Goal: Check status: Check status

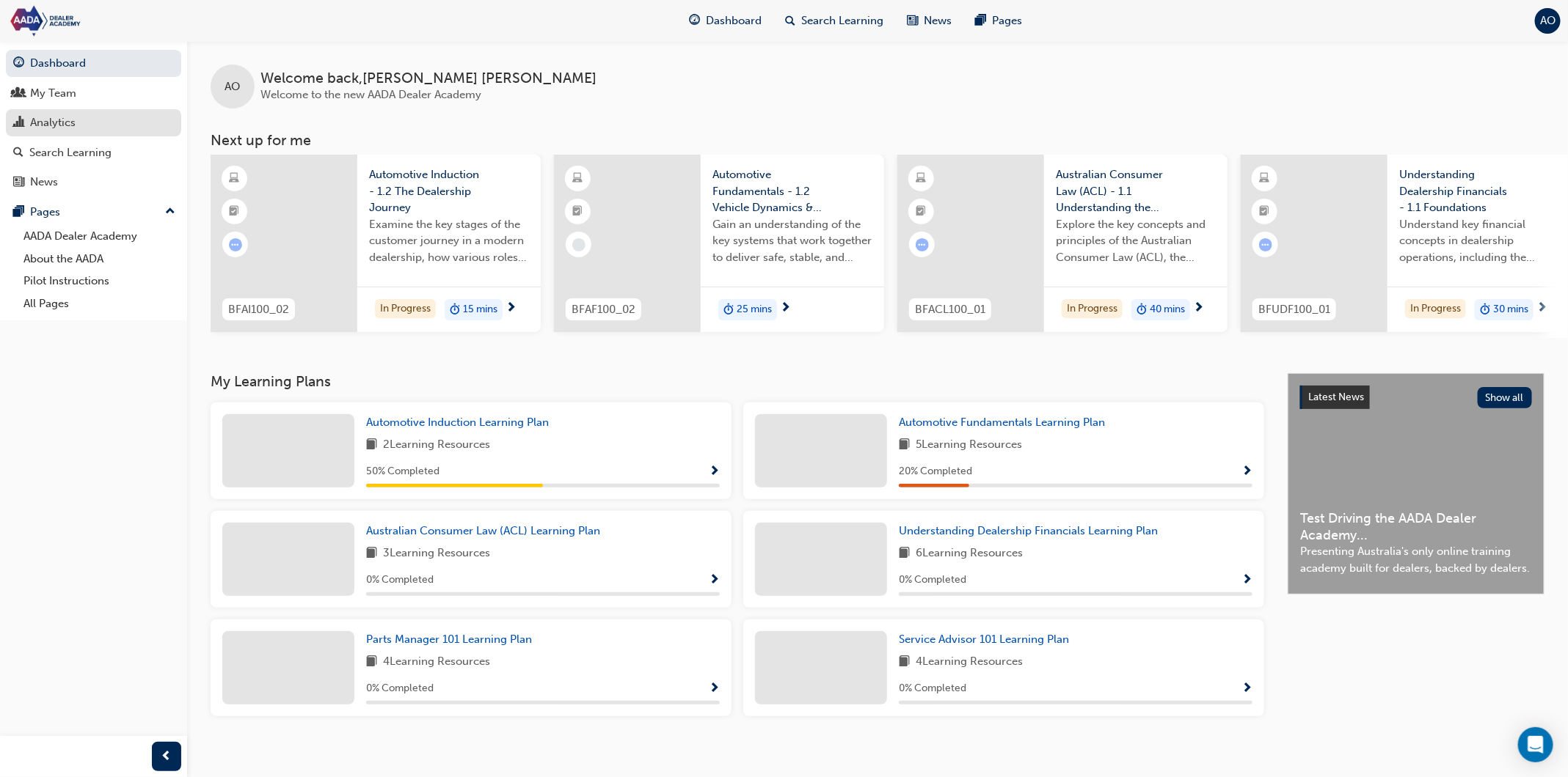
click at [146, 126] on div "Analytics" at bounding box center [94, 122] width 161 height 18
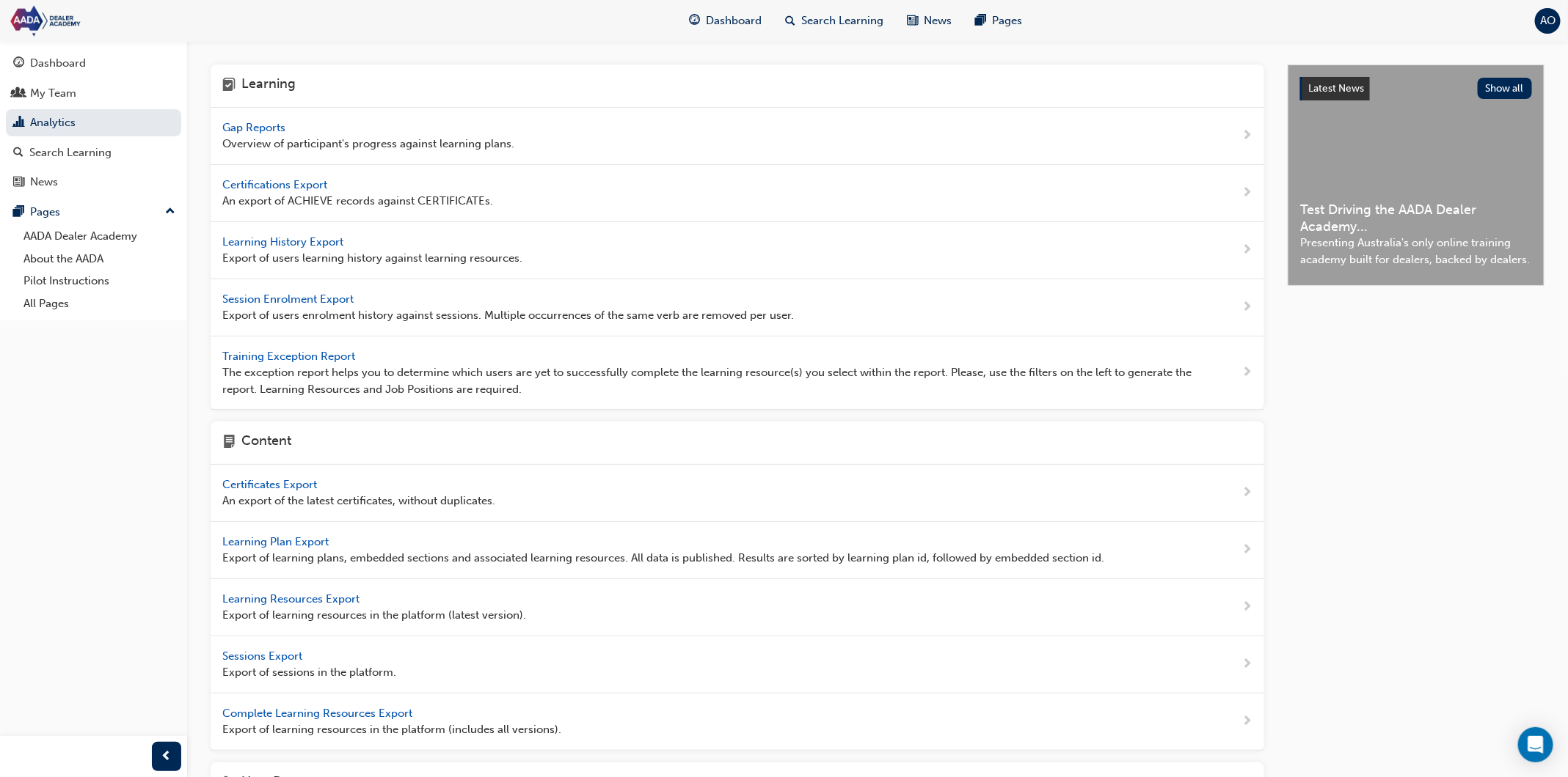
click at [265, 129] on span "Gap Reports" at bounding box center [255, 128] width 66 height 14
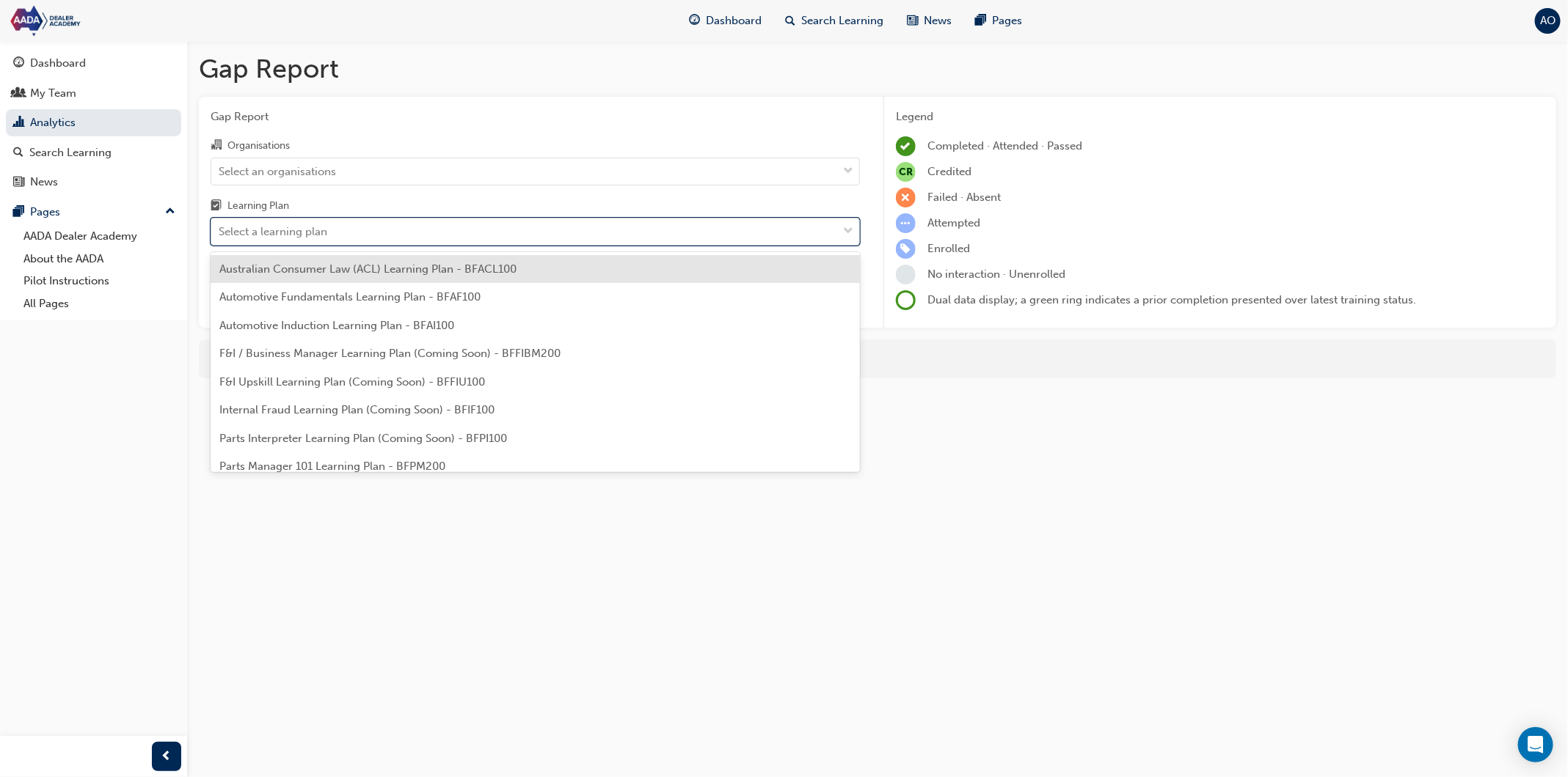
click at [293, 226] on div "Select a learning plan" at bounding box center [273, 232] width 109 height 16
click at [220, 226] on input "Learning Plan option Australian Consumer Law (ACL) Learning Plan - BFACL100 foc…" at bounding box center [219, 231] width 2 height 13
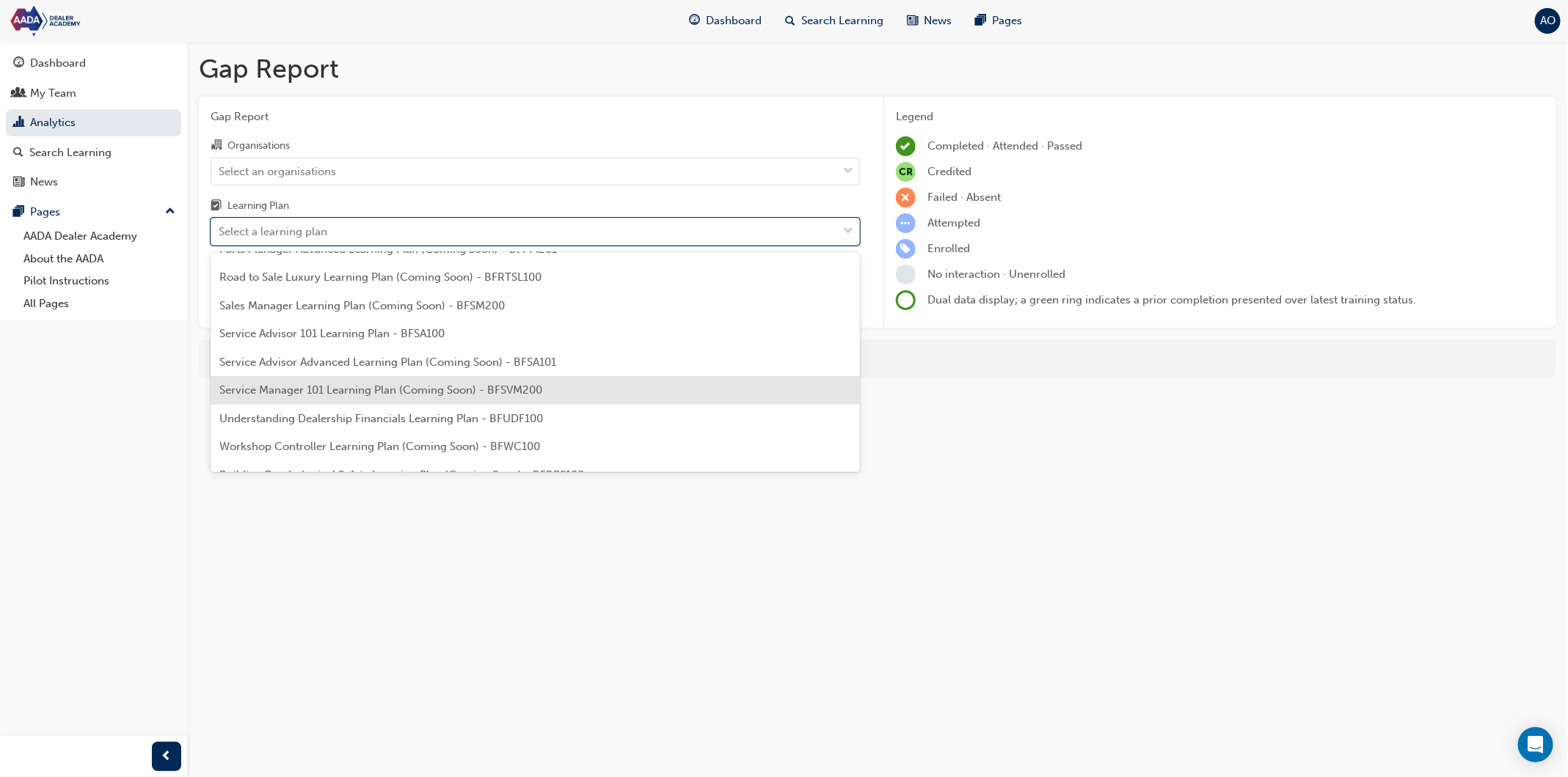
scroll to position [245, 0]
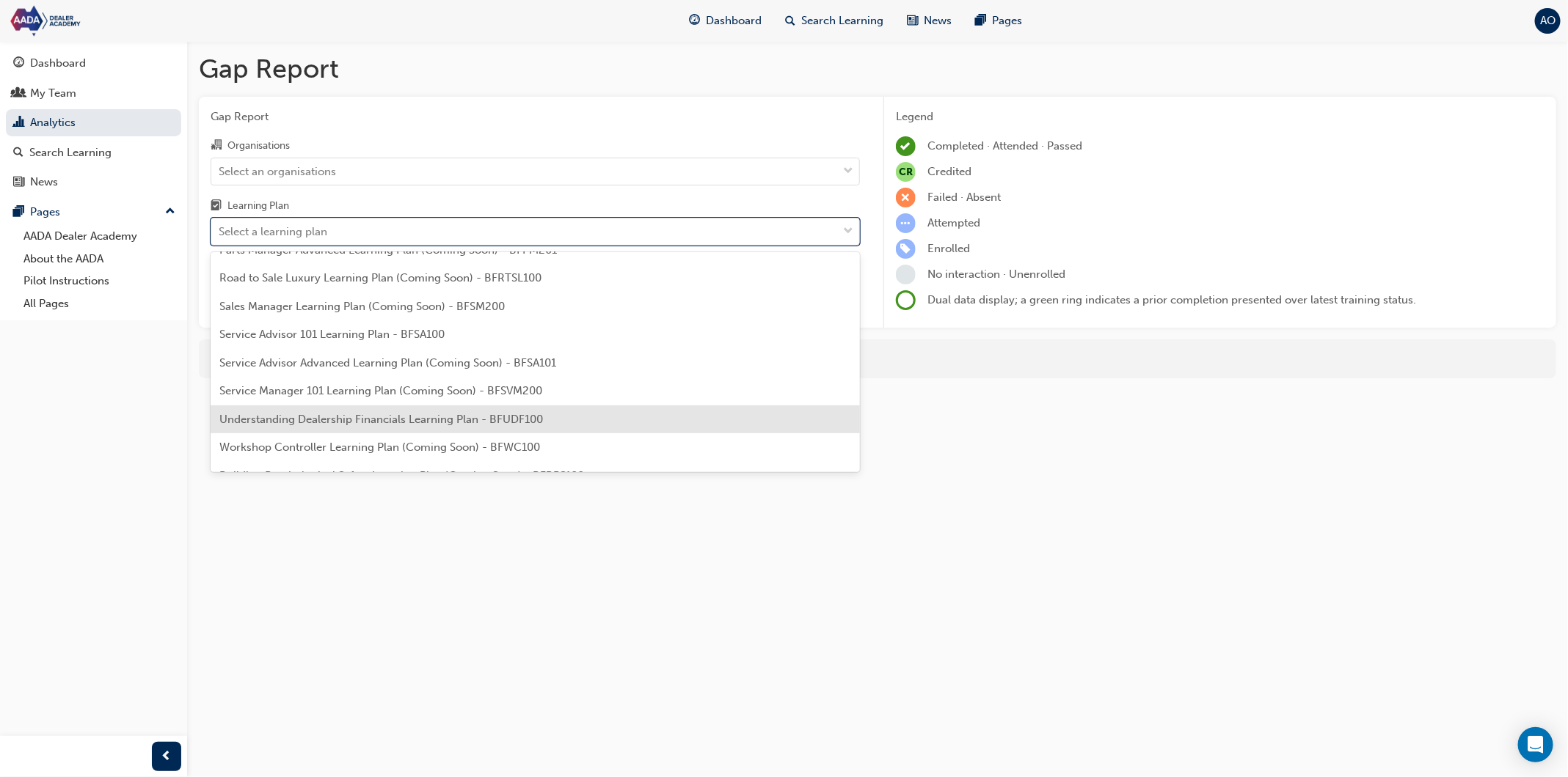
click at [309, 415] on span "Understanding Dealership Financials Learning Plan - BFUDF100" at bounding box center [380, 420] width 323 height 14
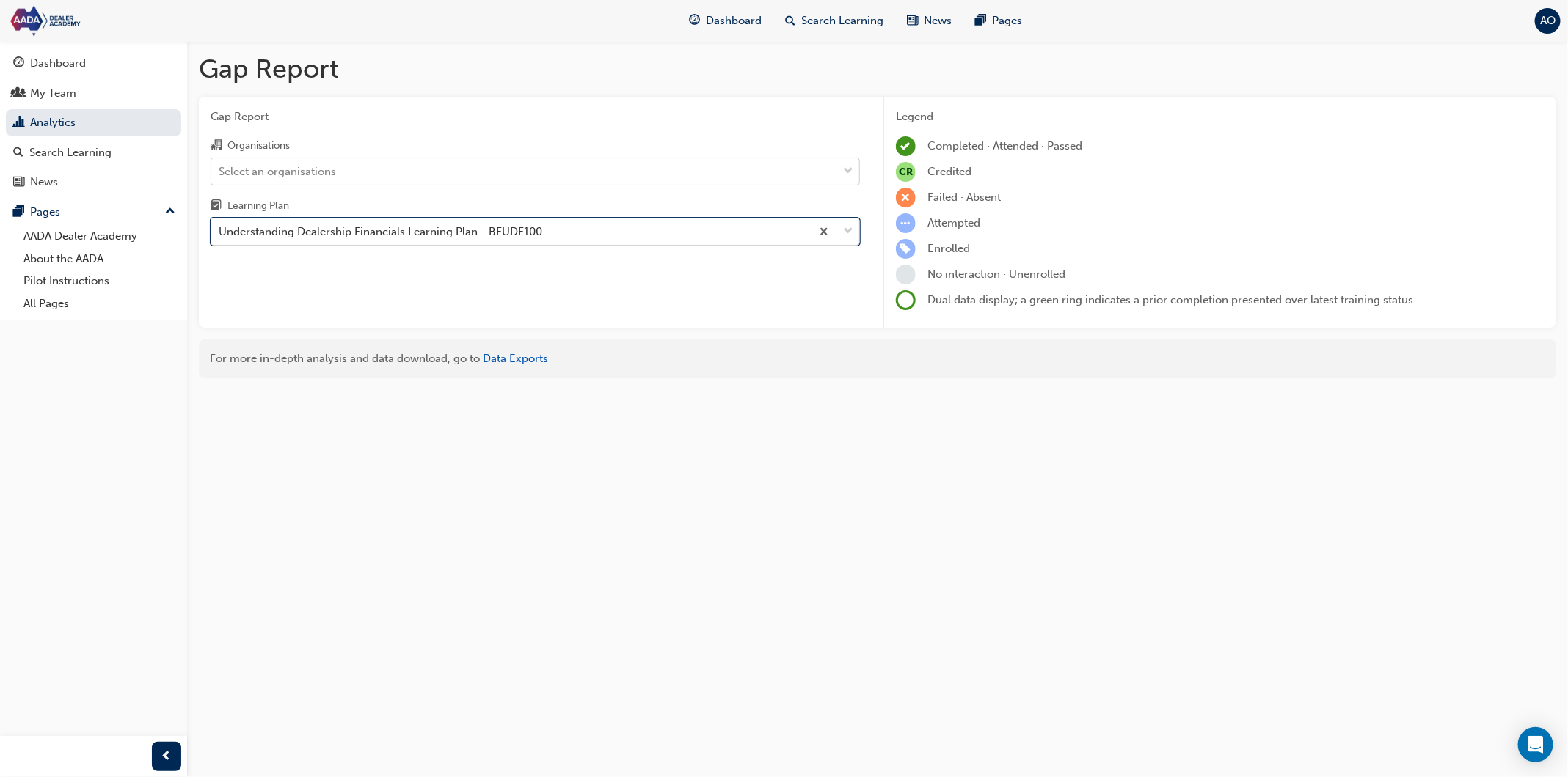
click at [380, 179] on div "Select an organisations" at bounding box center [524, 171] width 626 height 25
click at [220, 177] on input "Organisations Select an organisations" at bounding box center [219, 170] width 2 height 13
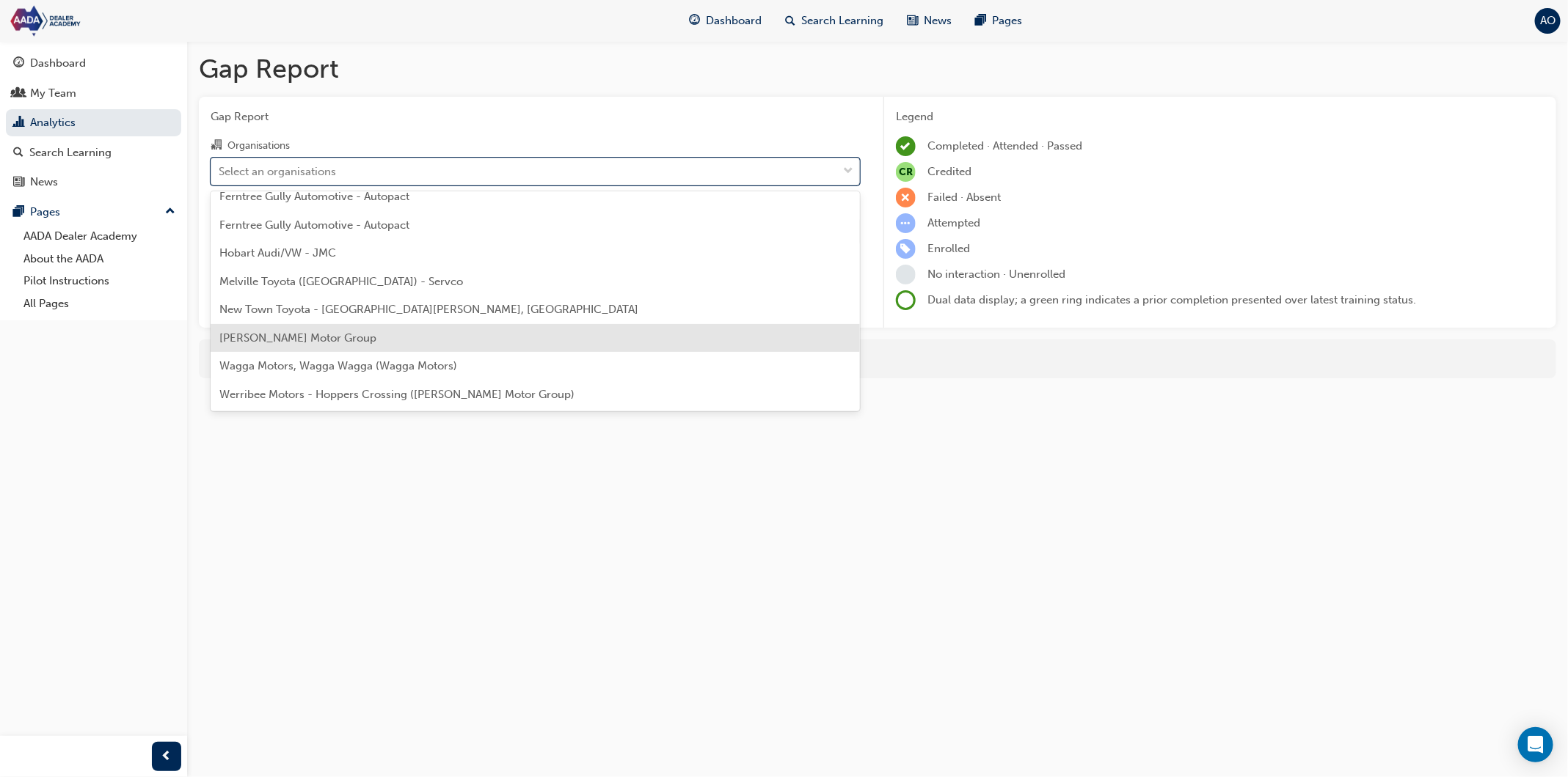
scroll to position [209, 0]
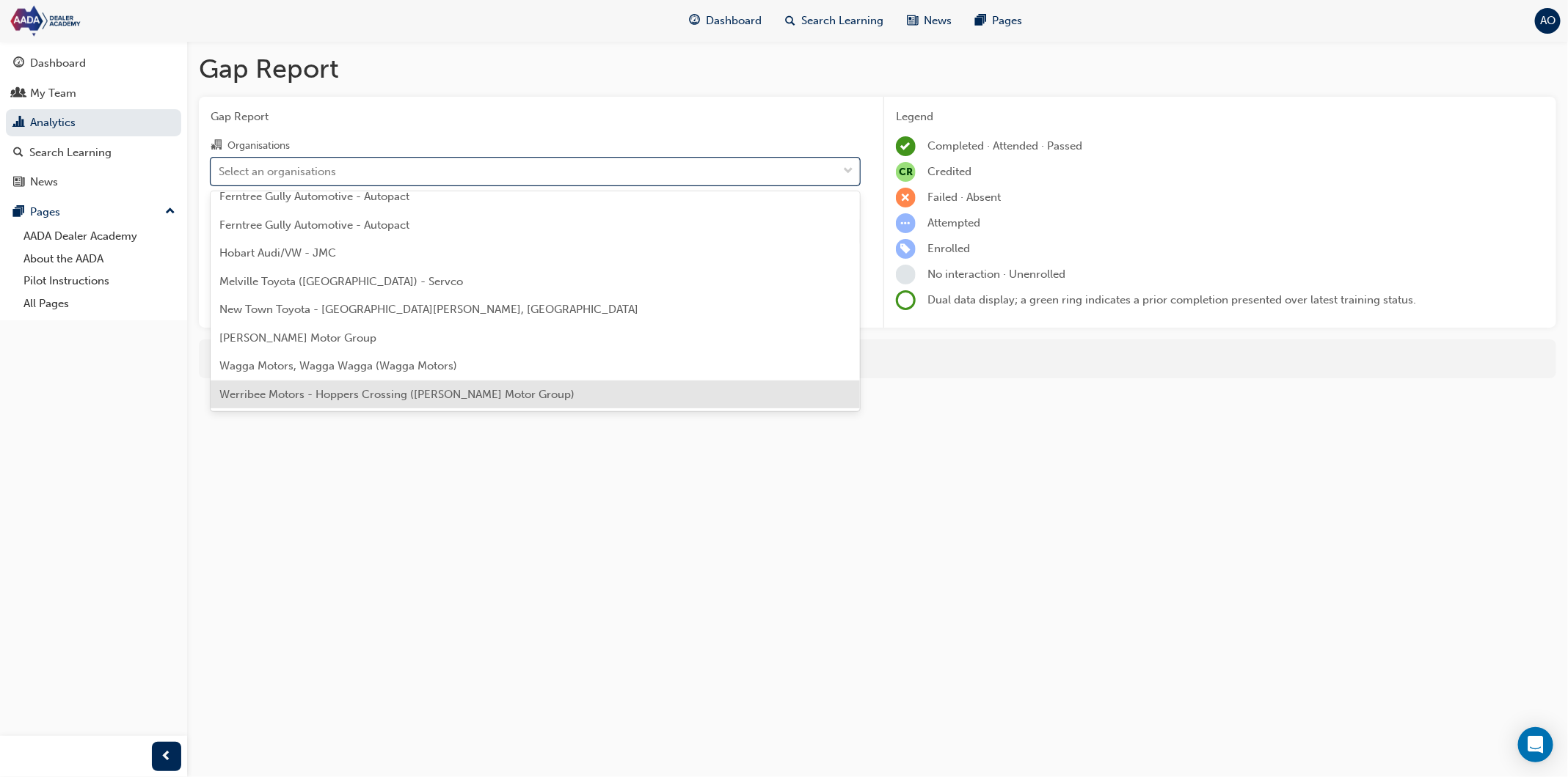
click at [347, 393] on span "Werribee Motors - Hoppers Crossing ([PERSON_NAME] Motor Group)" at bounding box center [397, 395] width 355 height 14
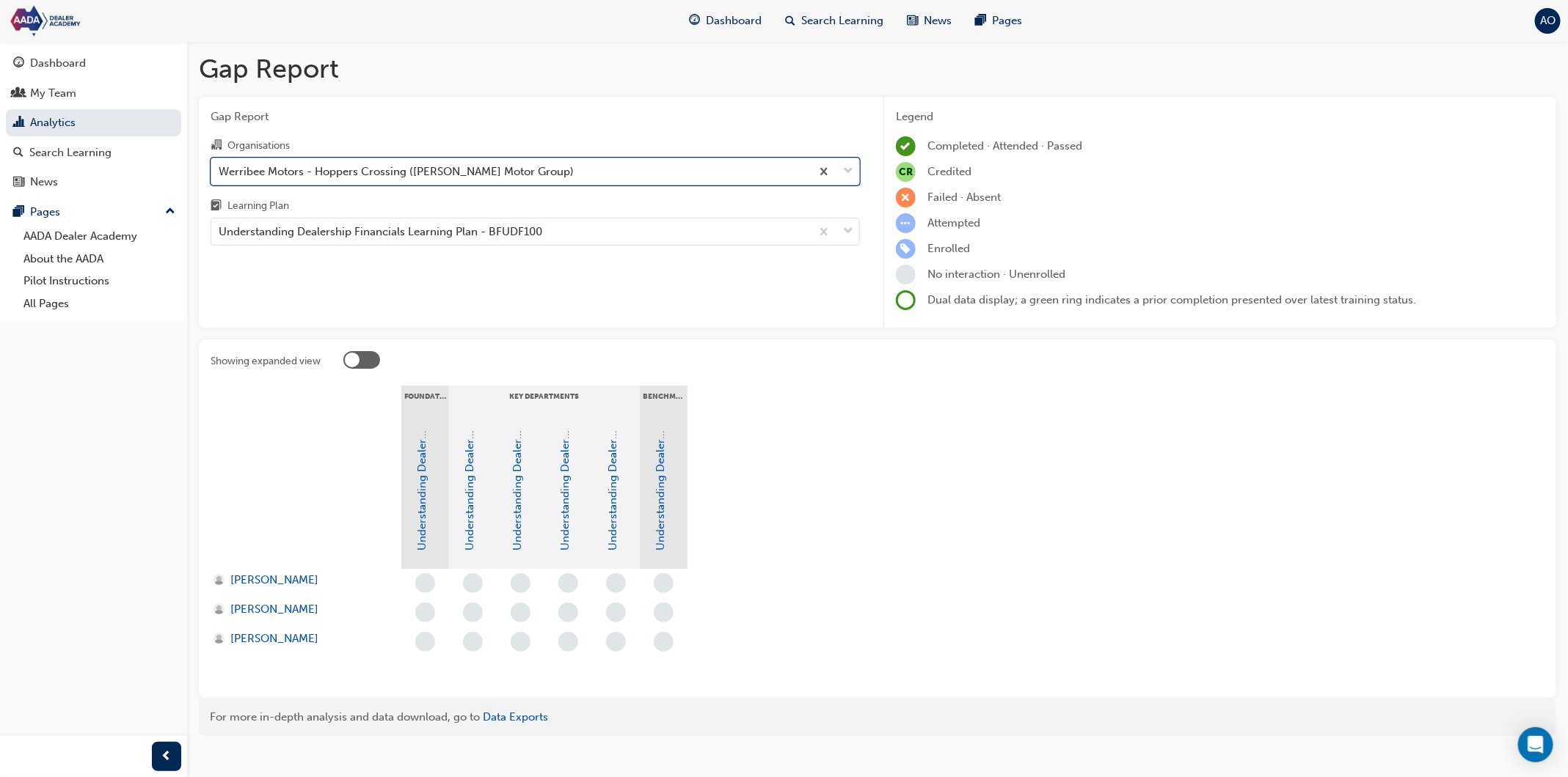
click at [410, 169] on div "Werribee Motors - Hoppers Crossing ([PERSON_NAME] Motor Group)" at bounding box center [396, 171] width 355 height 16
click at [220, 169] on input "Organisations option Werribee Motors - Hoppers Crossing ([PERSON_NAME] Motor Gr…" at bounding box center [219, 170] width 2 height 13
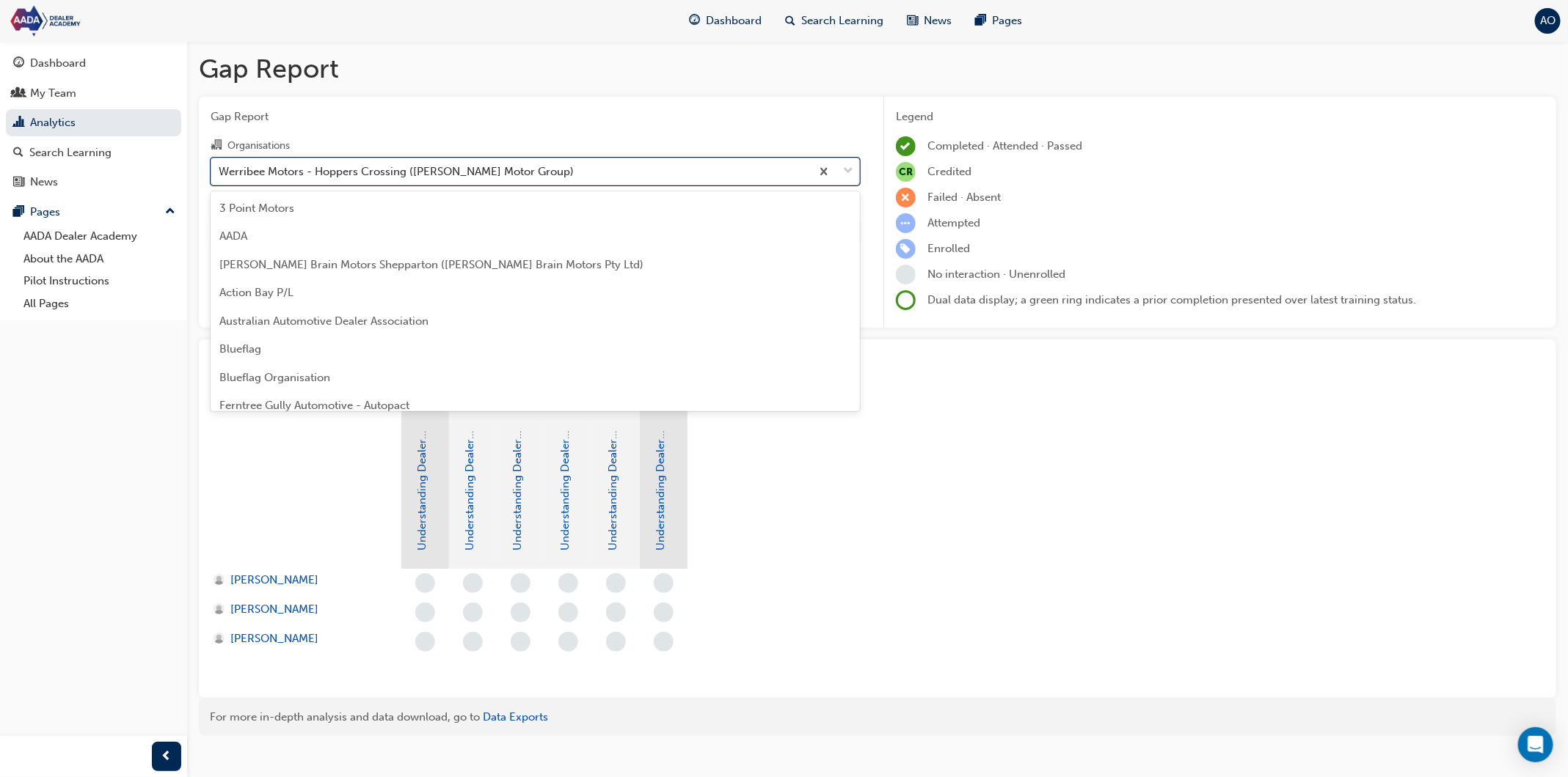
scroll to position [209, 0]
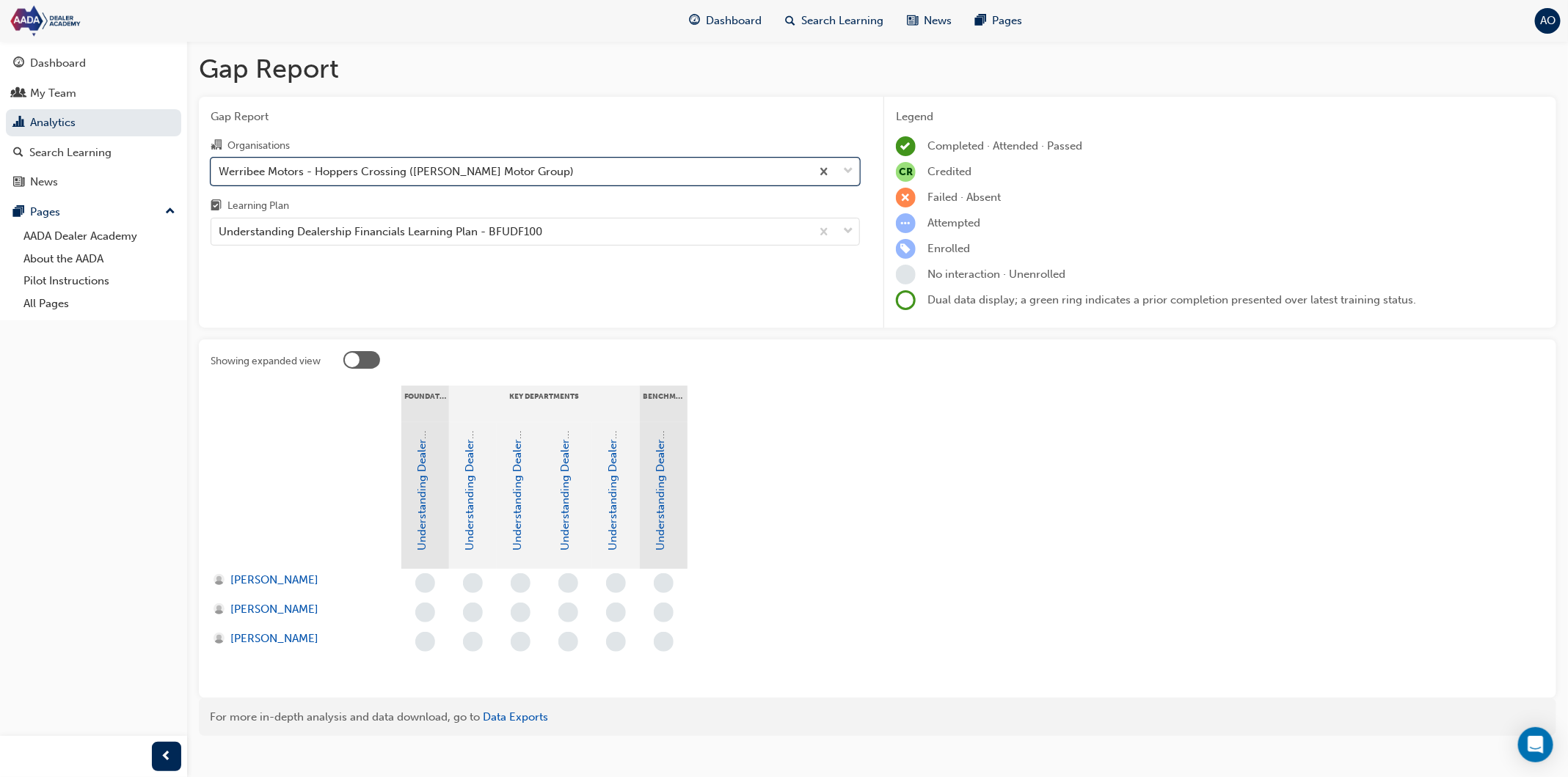
click at [416, 179] on div "Werribee Motors - Hoppers Crossing ([PERSON_NAME] Motor Group)" at bounding box center [511, 171] width 600 height 25
click at [220, 177] on input "Organisations option Werribee Motors - Hoppers Crossing ([PERSON_NAME] Motor Gr…" at bounding box center [219, 170] width 2 height 13
click at [414, 230] on div "Understanding Dealership Financials Learning Plan - BFUDF100" at bounding box center [379, 232] width 323 height 16
click at [220, 230] on input "Learning Plan Understanding Dealership Financials Learning Plan - BFUDF100" at bounding box center [219, 231] width 2 height 13
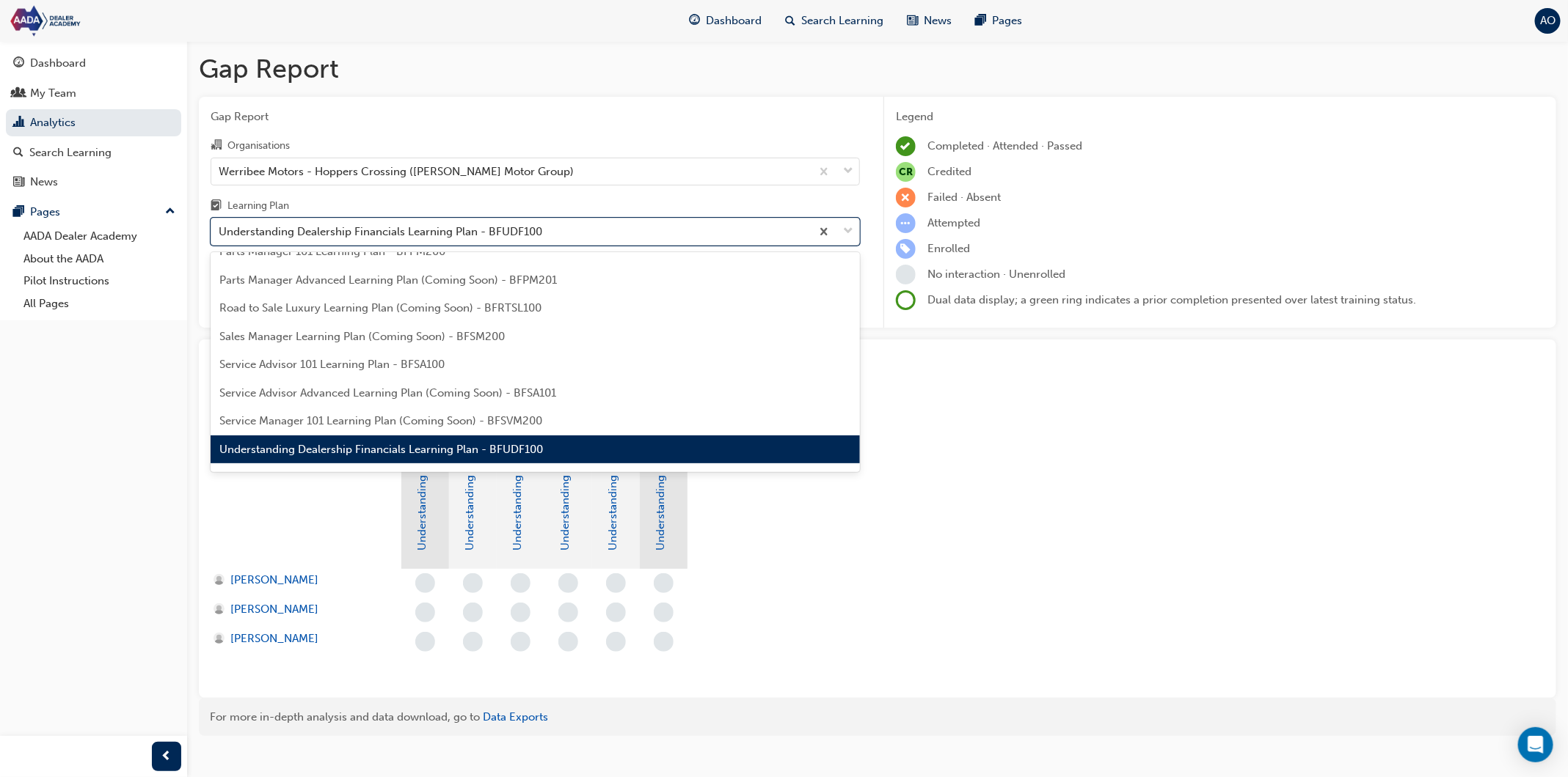
scroll to position [0, 0]
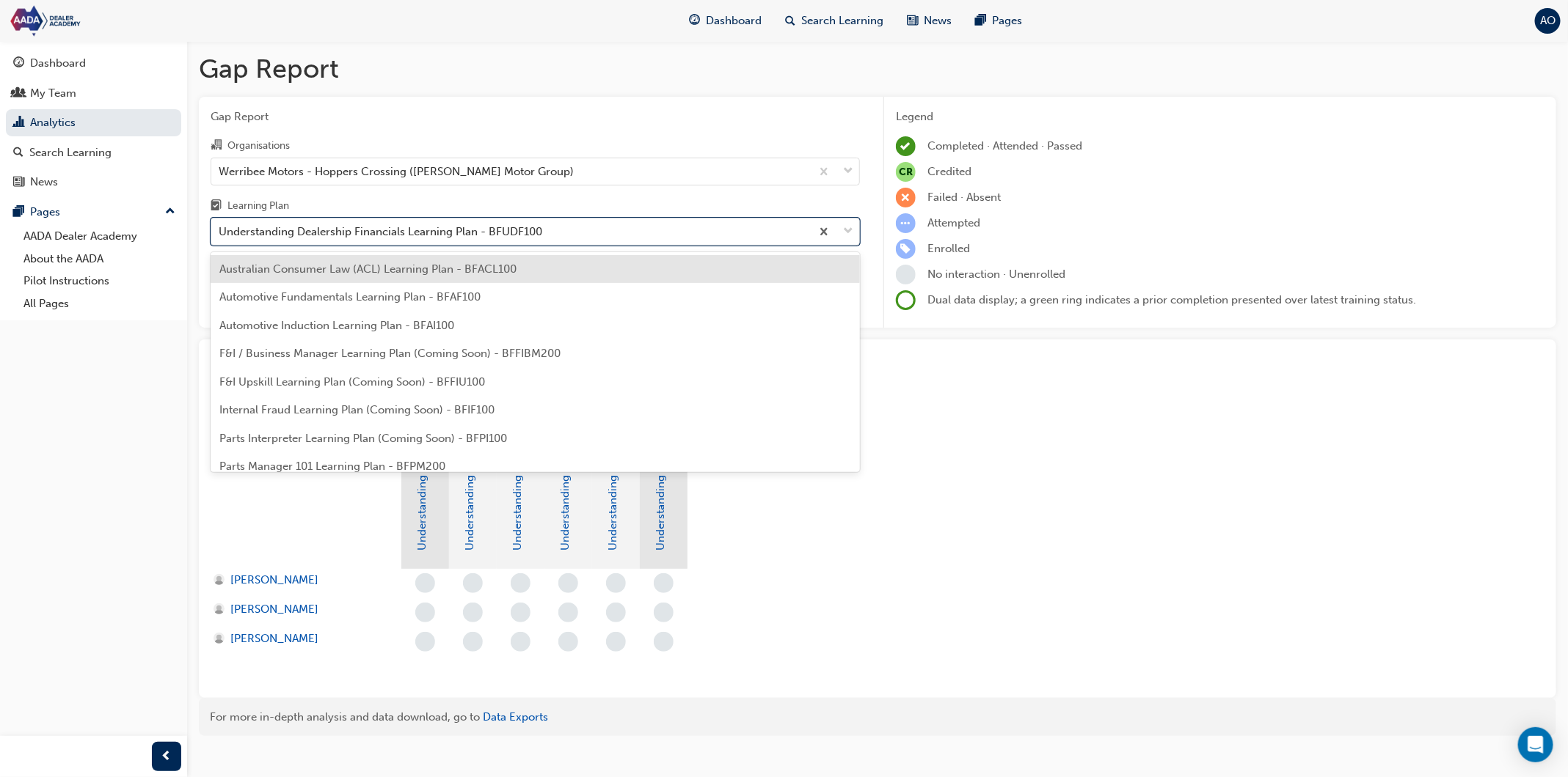
click at [399, 264] on span "Australian Consumer Law (ACL) Learning Plan - BFACL100" at bounding box center [368, 270] width 297 height 14
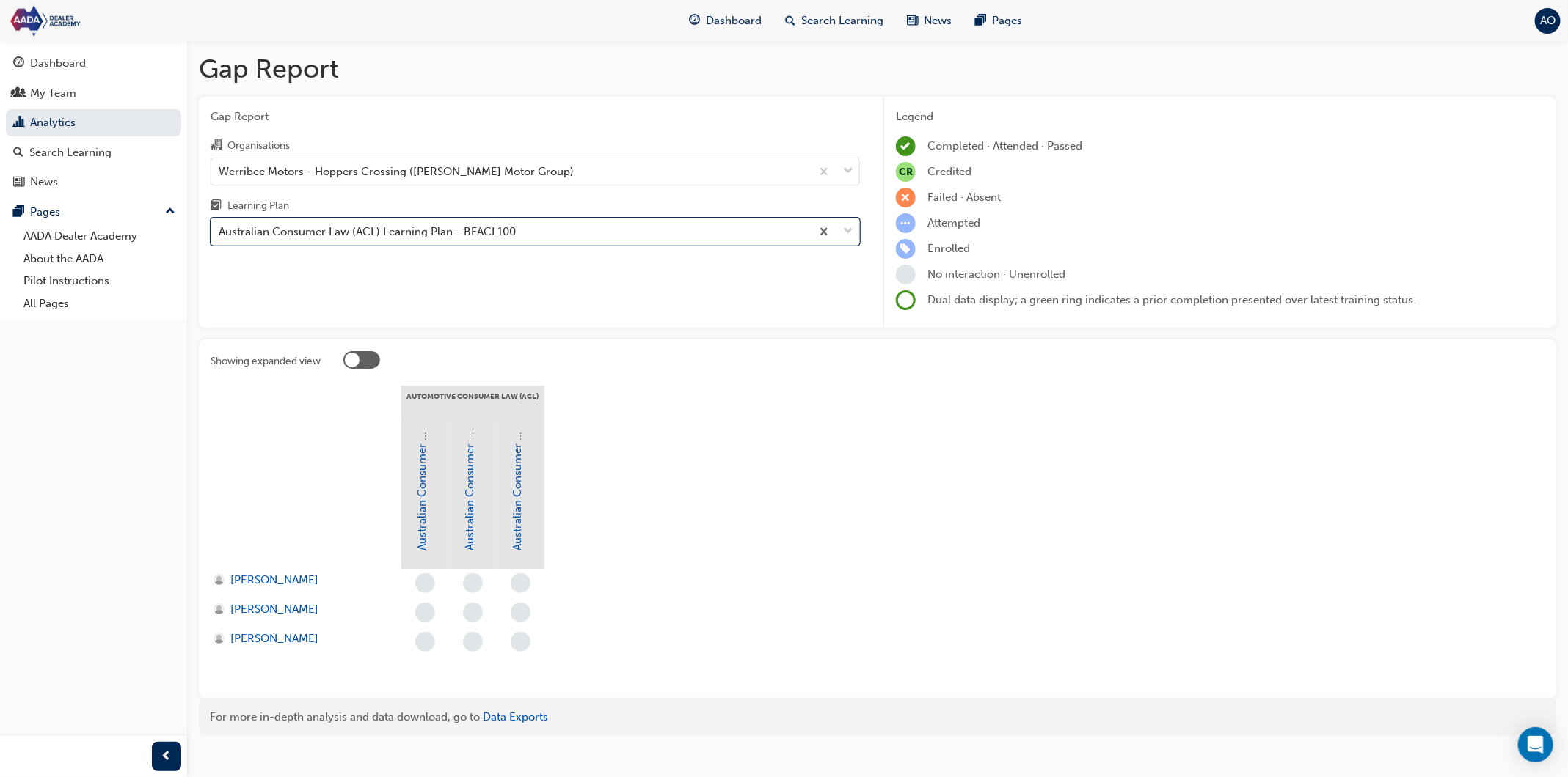
click at [409, 242] on div "Australian Consumer Law (ACL) Learning Plan - BFACL100" at bounding box center [511, 232] width 600 height 25
click at [220, 238] on input "Learning Plan option Australian Consumer Law (ACL) Learning Plan - BFACL100, se…" at bounding box center [219, 231] width 2 height 13
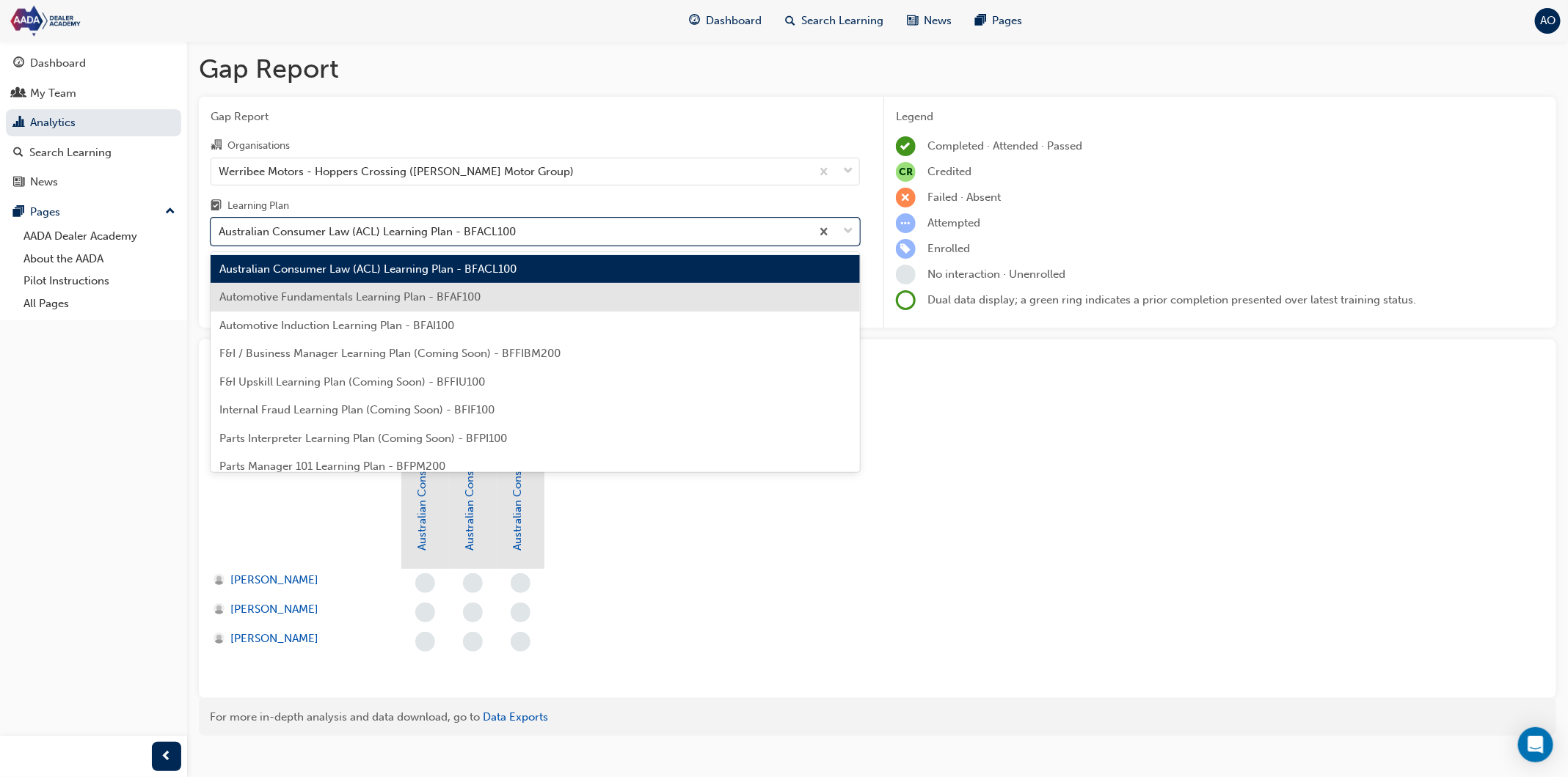
click at [403, 293] on span "Automotive Fundamentals Learning Plan - BFAF100" at bounding box center [349, 297] width 261 height 14
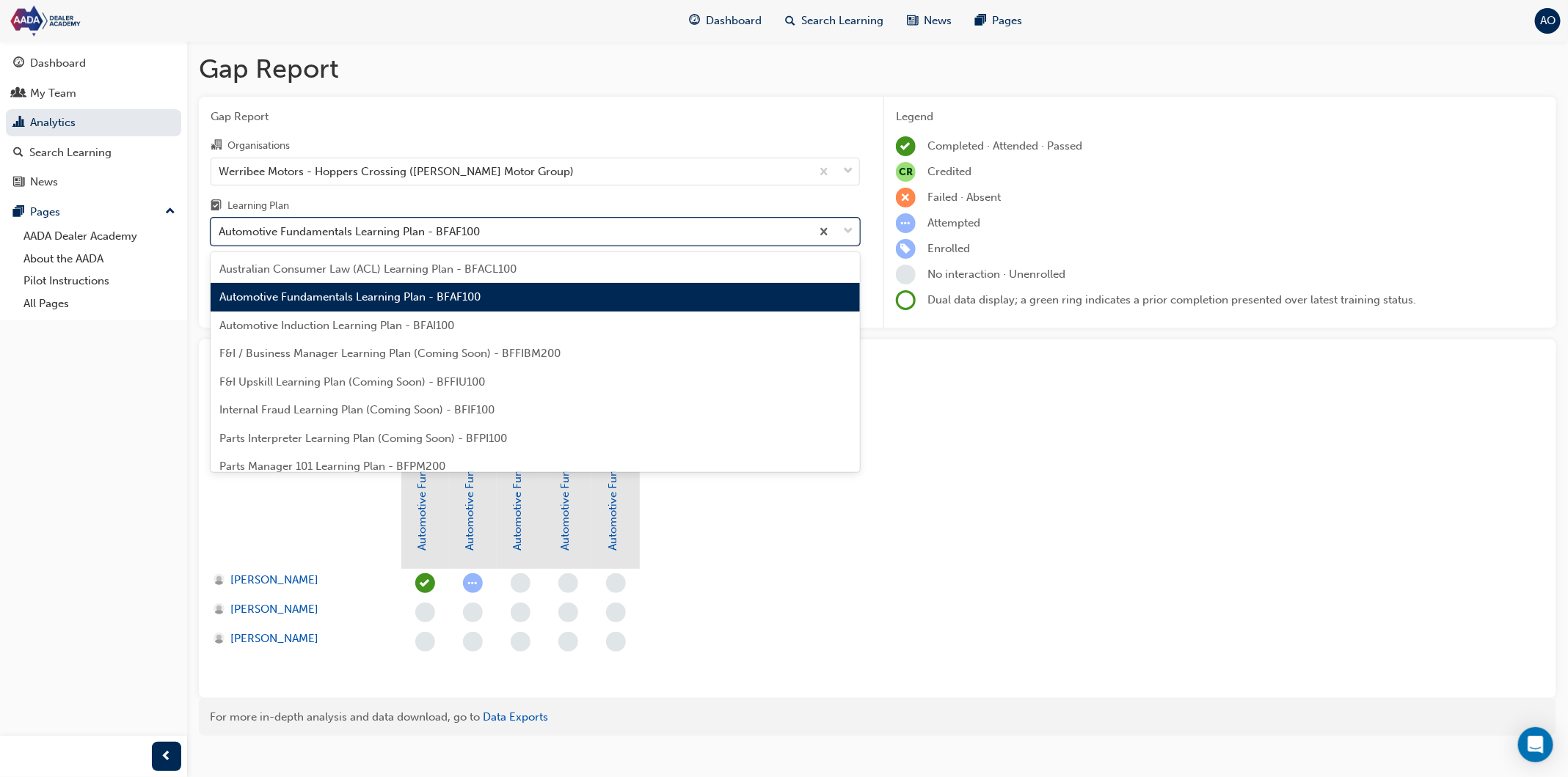
click at [422, 242] on div "Automotive Fundamentals Learning Plan - BFAF100" at bounding box center [511, 232] width 600 height 25
click at [220, 238] on input "Learning Plan option Automotive Fundamentals Learning Plan - BFAF100, selected.…" at bounding box center [219, 231] width 2 height 13
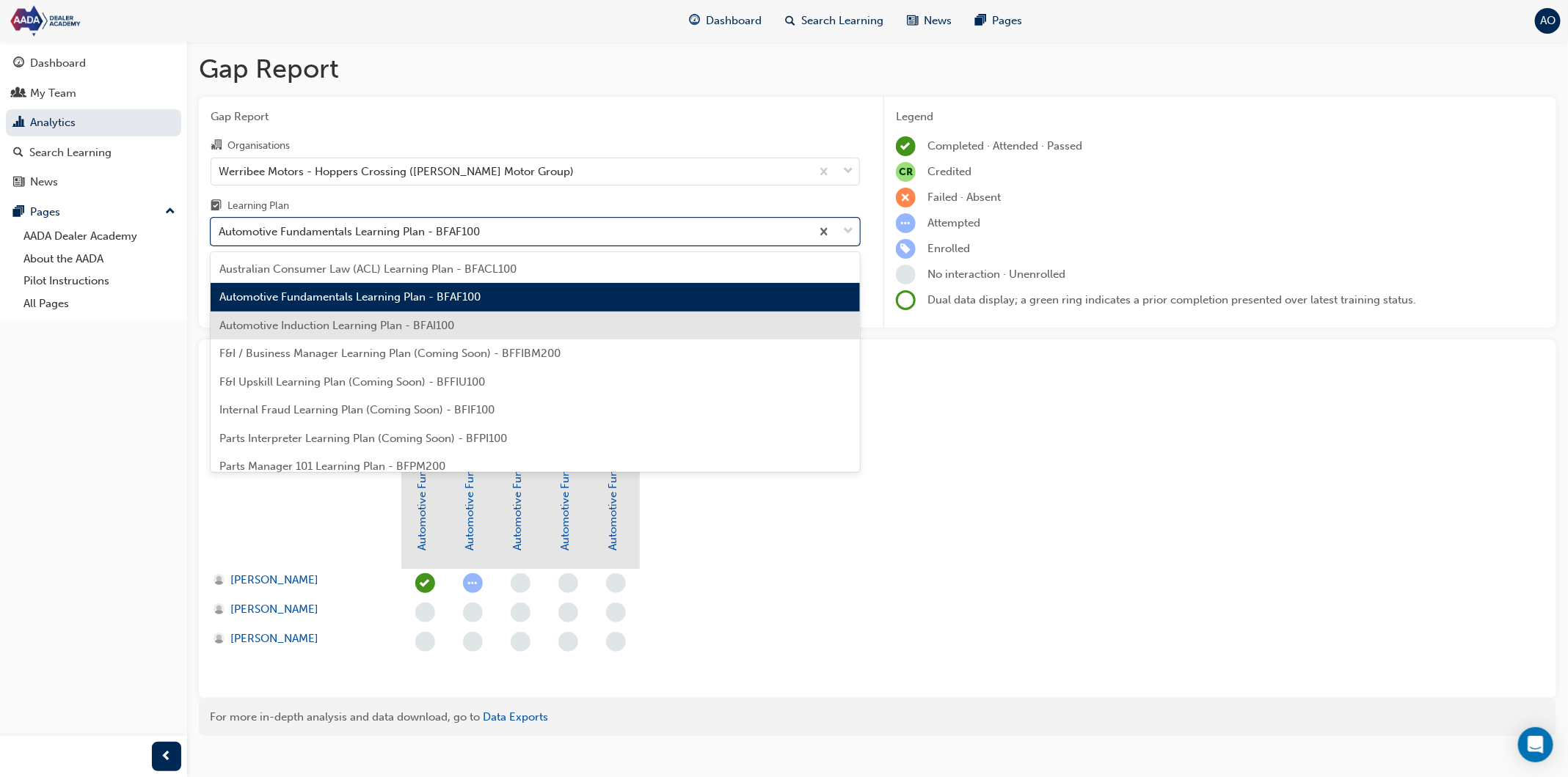
click at [402, 317] on div "Automotive Induction Learning Plan - BFAI100" at bounding box center [535, 325] width 649 height 28
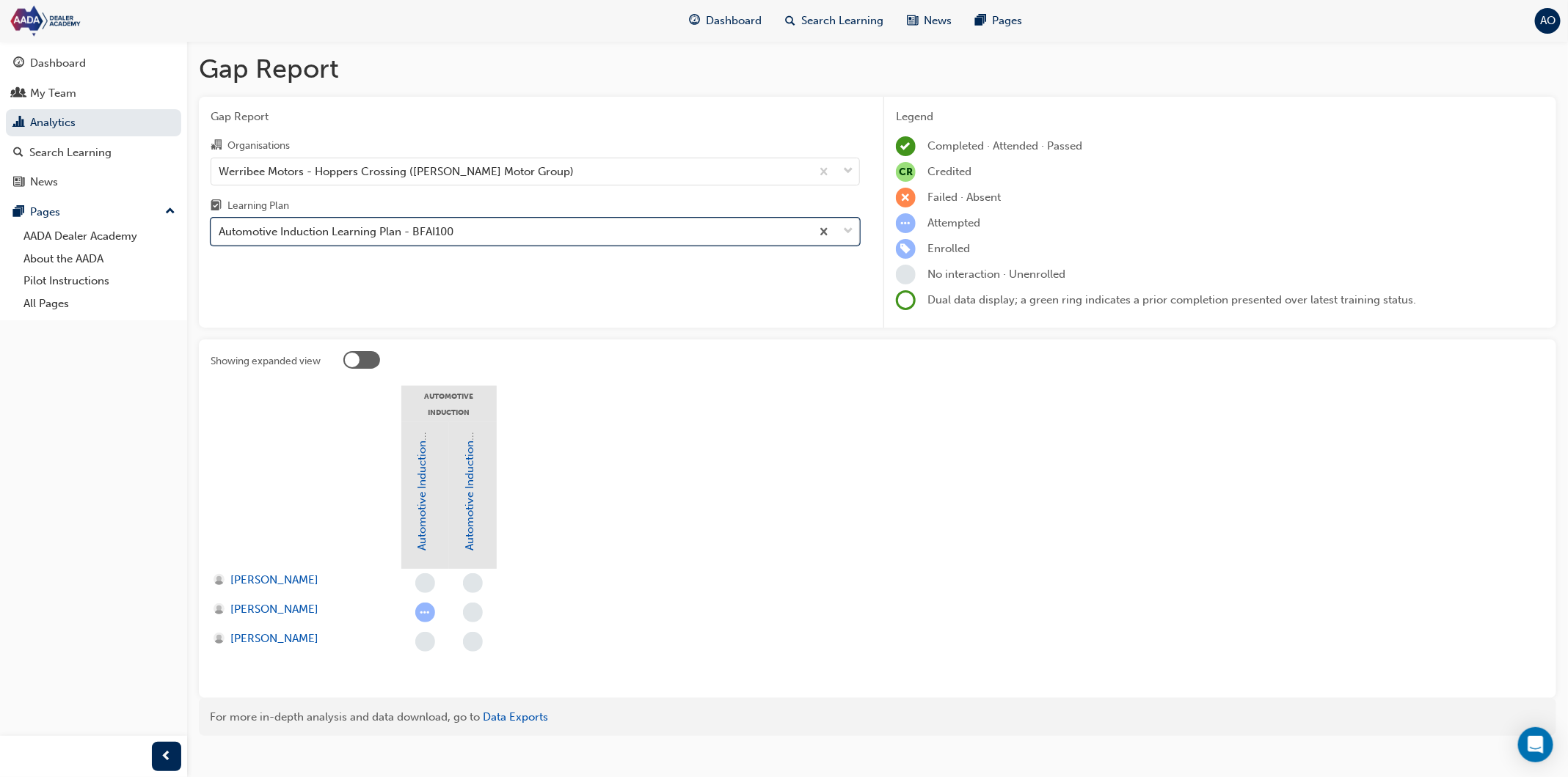
click at [433, 236] on div "Automotive Induction Learning Plan - BFAI100" at bounding box center [336, 232] width 235 height 16
click at [220, 236] on input "Learning Plan option Automotive Induction Learning Plan - BFAI100, selected. 0 …" at bounding box center [219, 231] width 2 height 13
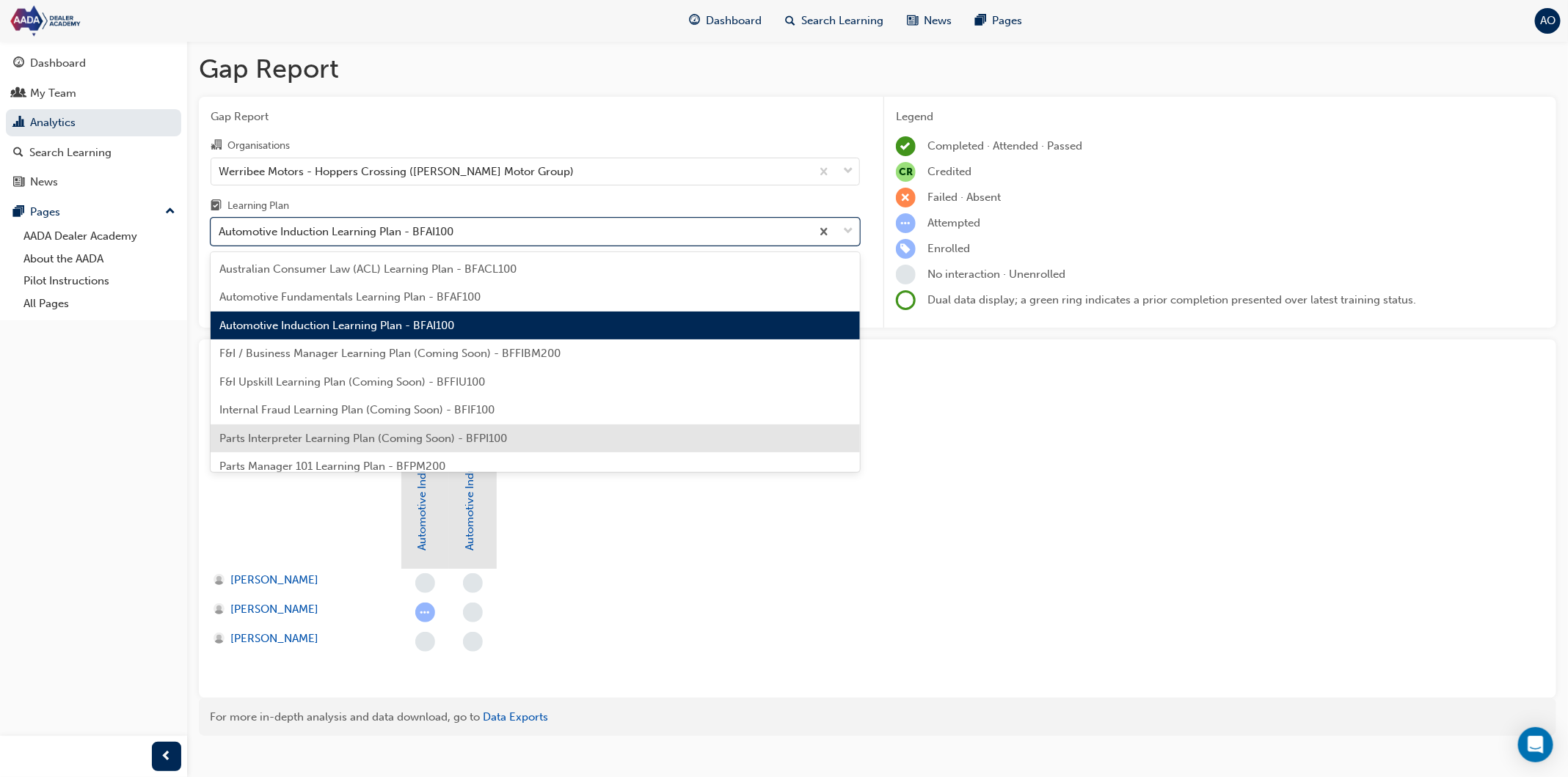
click at [586, 561] on section "Automotive Induction Automotive Induction - 1.1 Industry Overview Automotive In…" at bounding box center [877, 536] width 1333 height 301
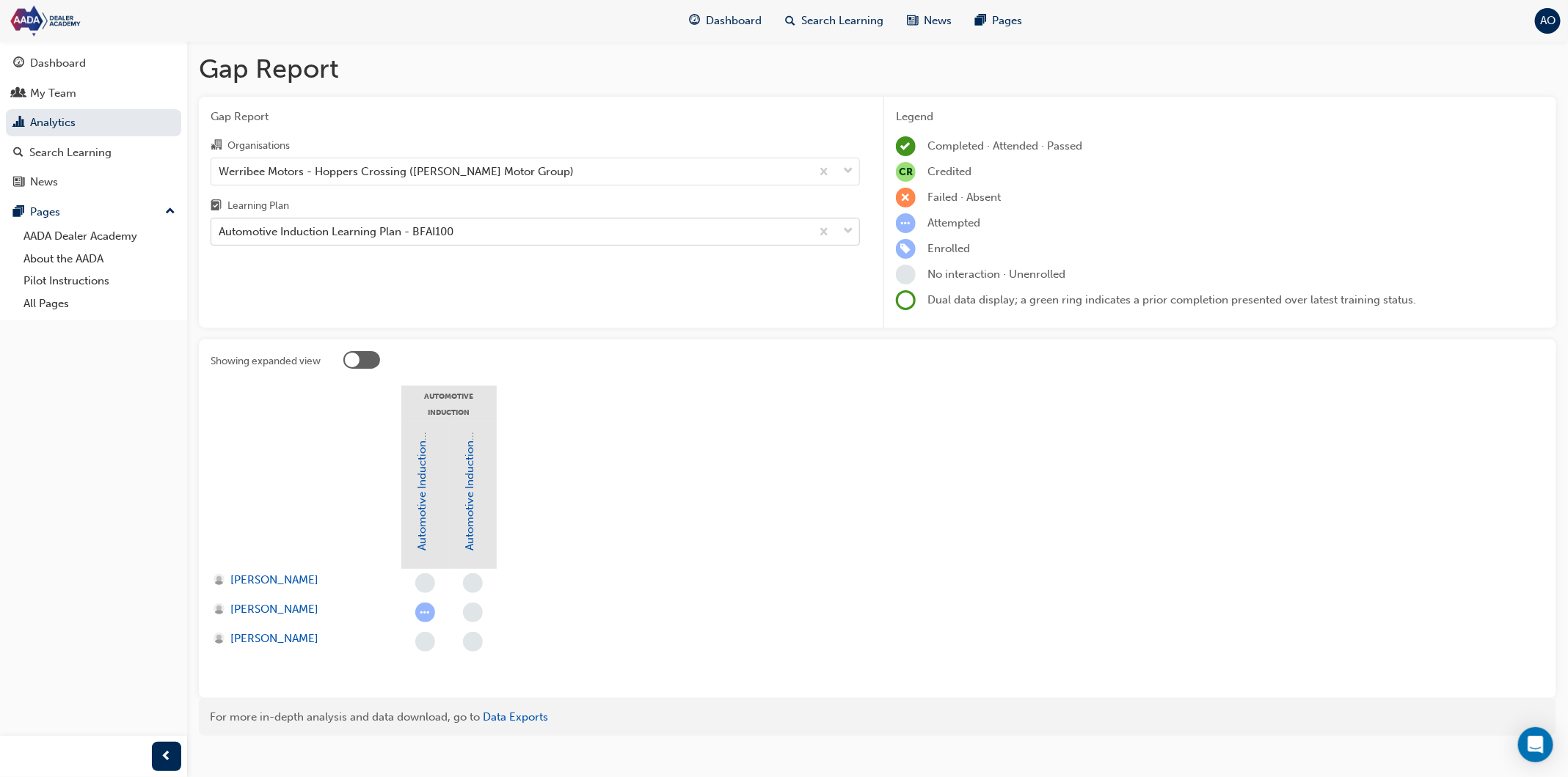
click at [512, 233] on div "Automotive Induction Learning Plan - BFAI100" at bounding box center [511, 232] width 600 height 25
click at [220, 233] on input "Learning Plan Automotive Induction Learning Plan - BFAI100" at bounding box center [219, 231] width 2 height 13
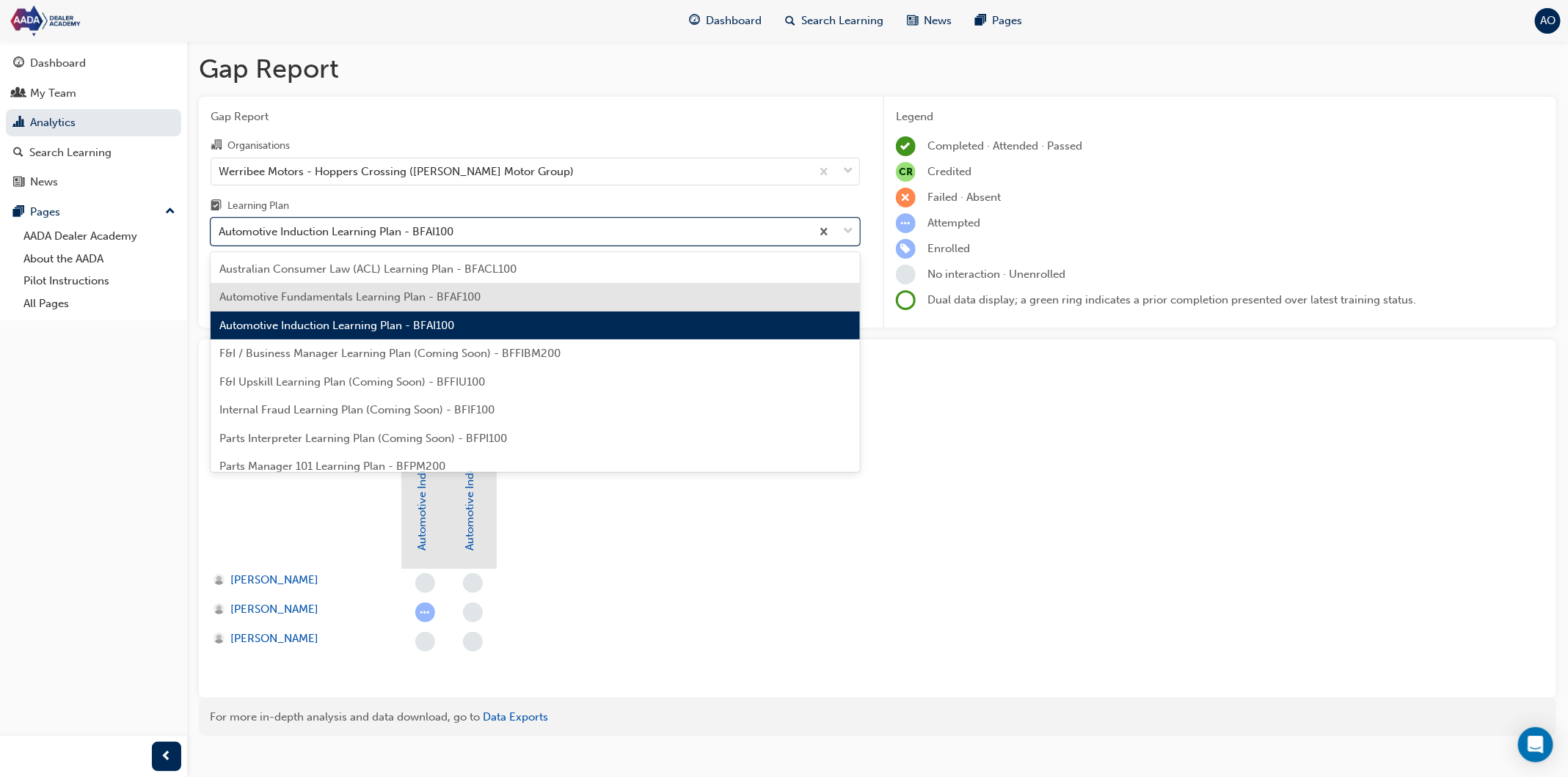
click at [498, 298] on div "Automotive Fundamentals Learning Plan - BFAF100" at bounding box center [535, 297] width 649 height 28
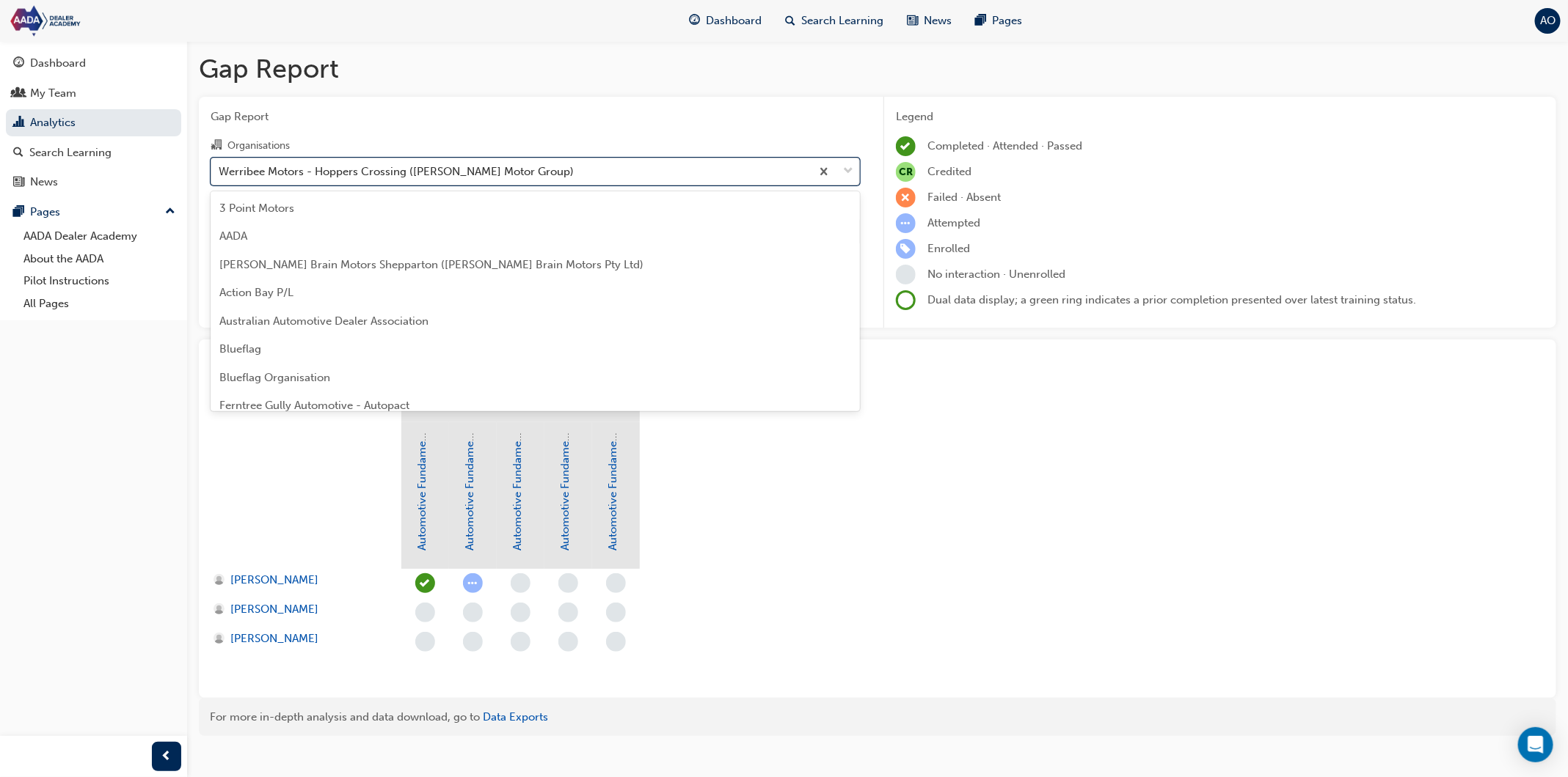
click at [504, 178] on div "Werribee Motors - Hoppers Crossing ([PERSON_NAME] Motor Group)" at bounding box center [396, 171] width 355 height 16
click at [220, 177] on input "Organisations option Werribee Motors - Hoppers Crossing ([PERSON_NAME] Motor Gr…" at bounding box center [219, 170] width 2 height 13
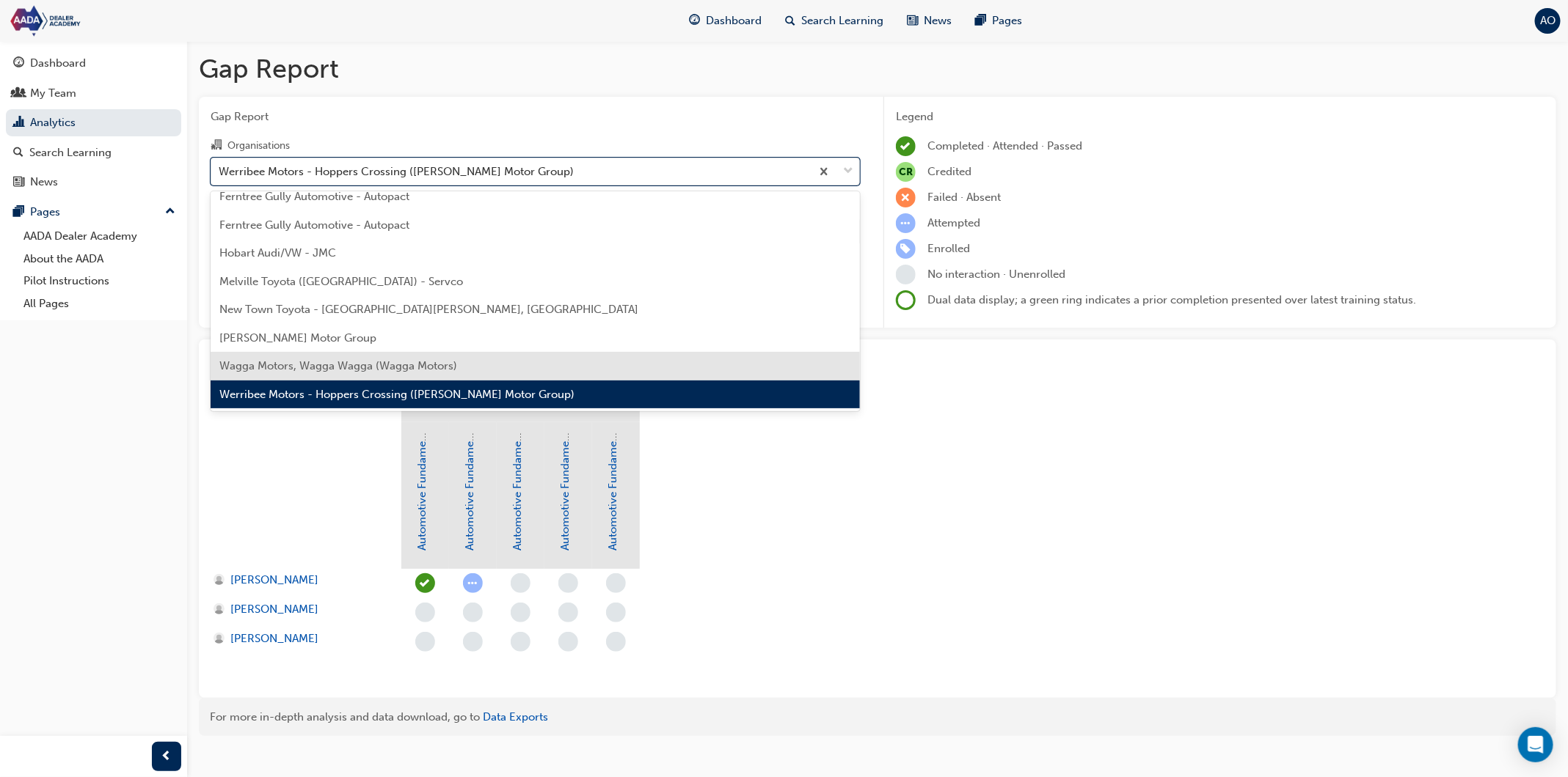
click at [462, 366] on div "Wagga Motors, Wagga Wagga (Wagga Motors)" at bounding box center [535, 366] width 649 height 28
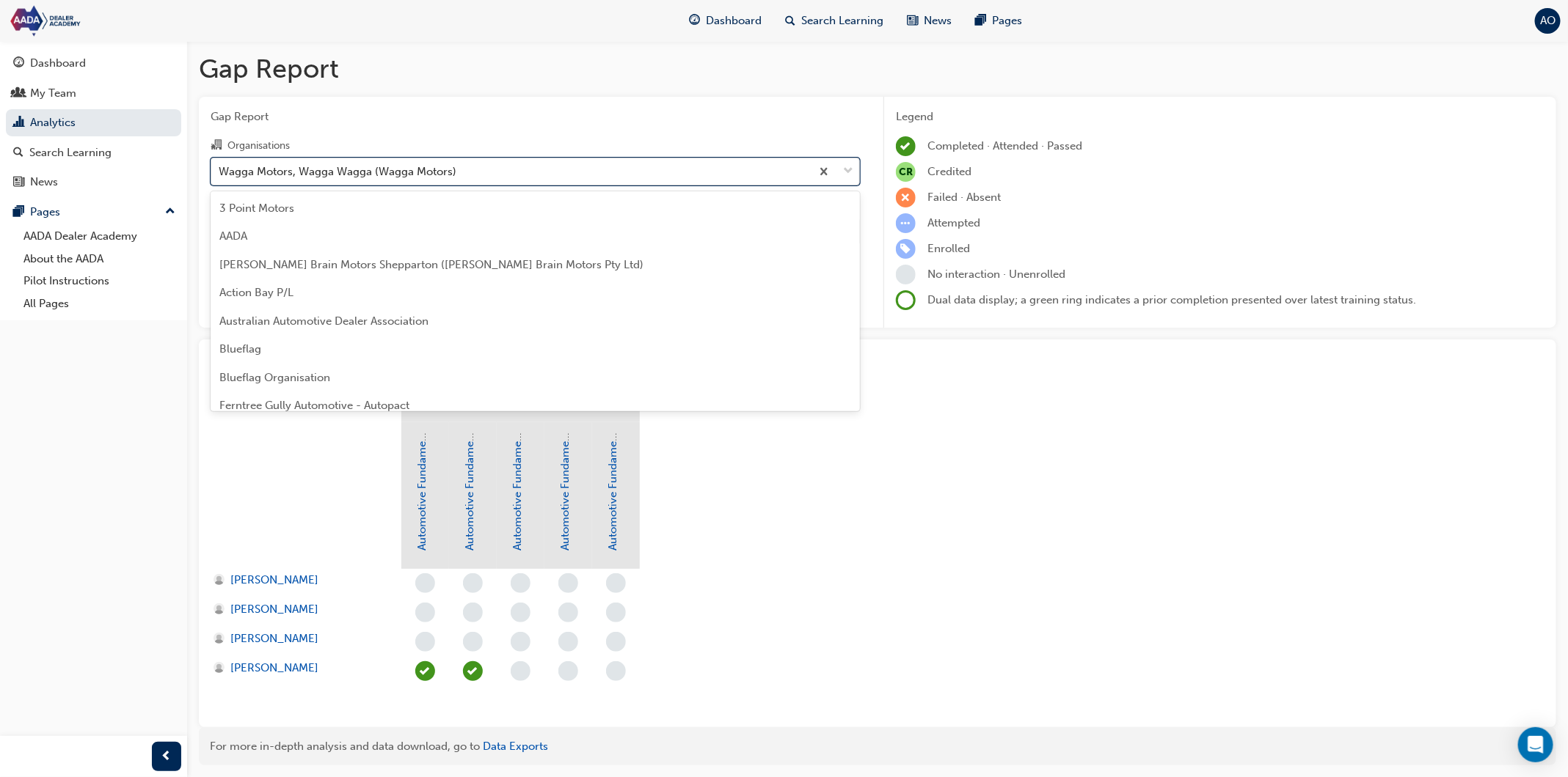
click at [500, 181] on div "Wagga Motors, Wagga Wagga (Wagga Motors)" at bounding box center [511, 171] width 600 height 25
click at [220, 177] on input "Organisations option Wagga Motors, Wagga Wagga (Wagga Motors), selected. option…" at bounding box center [219, 170] width 2 height 13
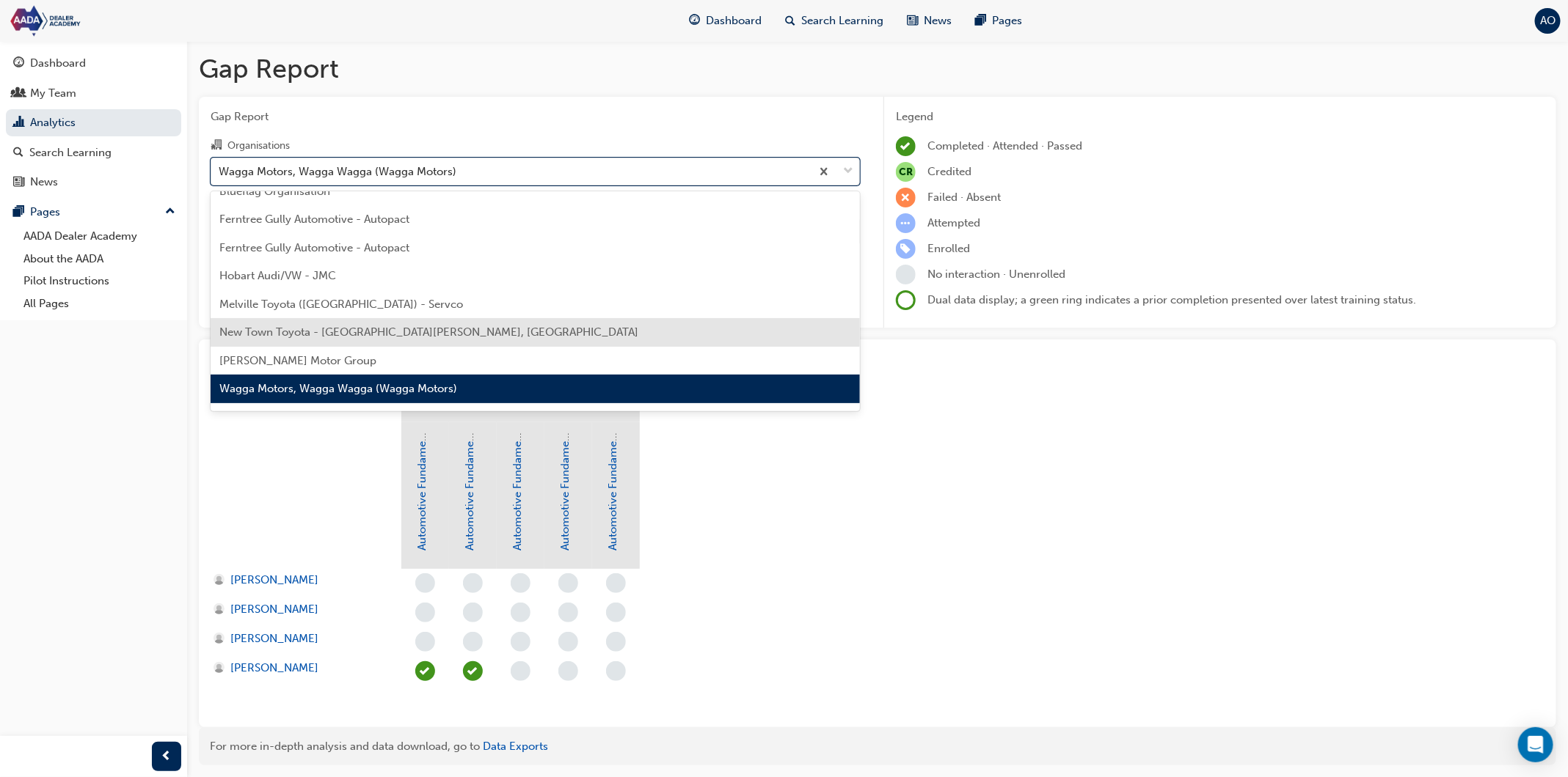
click at [462, 344] on div "New Town Toyota - [GEOGRAPHIC_DATA][PERSON_NAME], [GEOGRAPHIC_DATA]" at bounding box center [535, 332] width 649 height 28
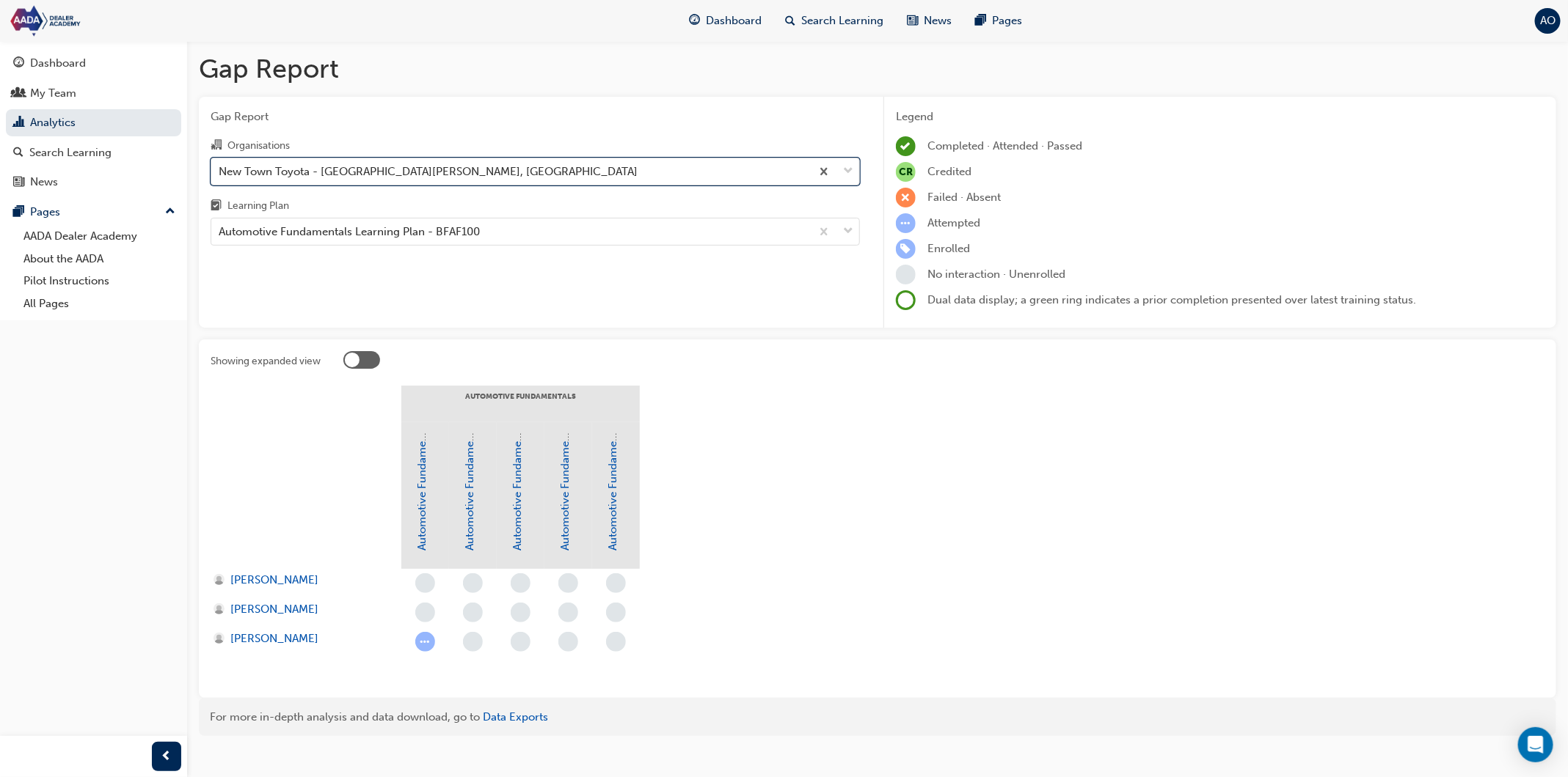
click at [493, 181] on div "New Town Toyota - [GEOGRAPHIC_DATA][PERSON_NAME], [GEOGRAPHIC_DATA]" at bounding box center [511, 171] width 600 height 25
click at [220, 177] on input "Organisations option New Town Toyota - [GEOGRAPHIC_DATA][PERSON_NAME], [GEOGRAP…" at bounding box center [219, 170] width 2 height 13
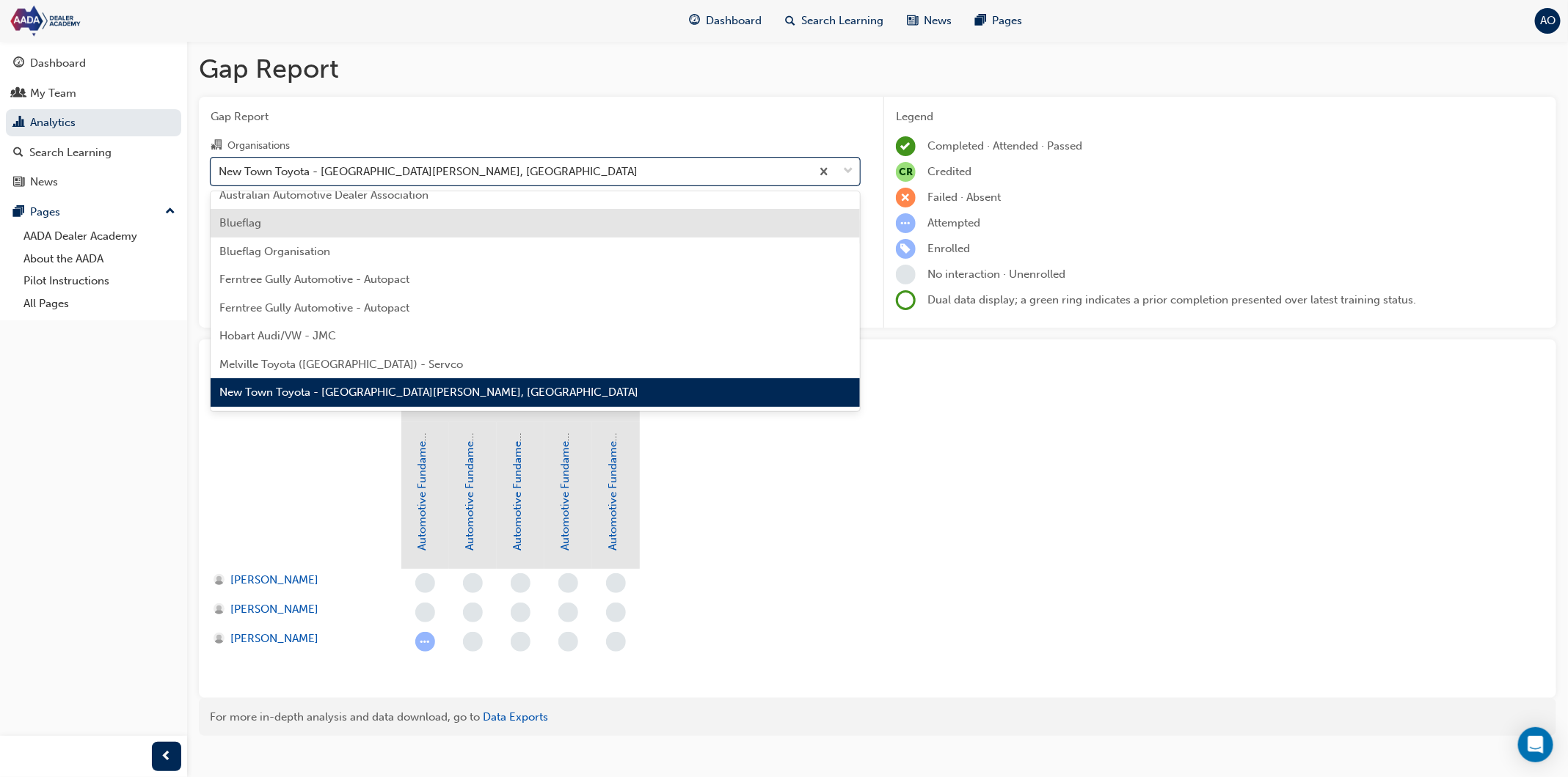
scroll to position [129, 0]
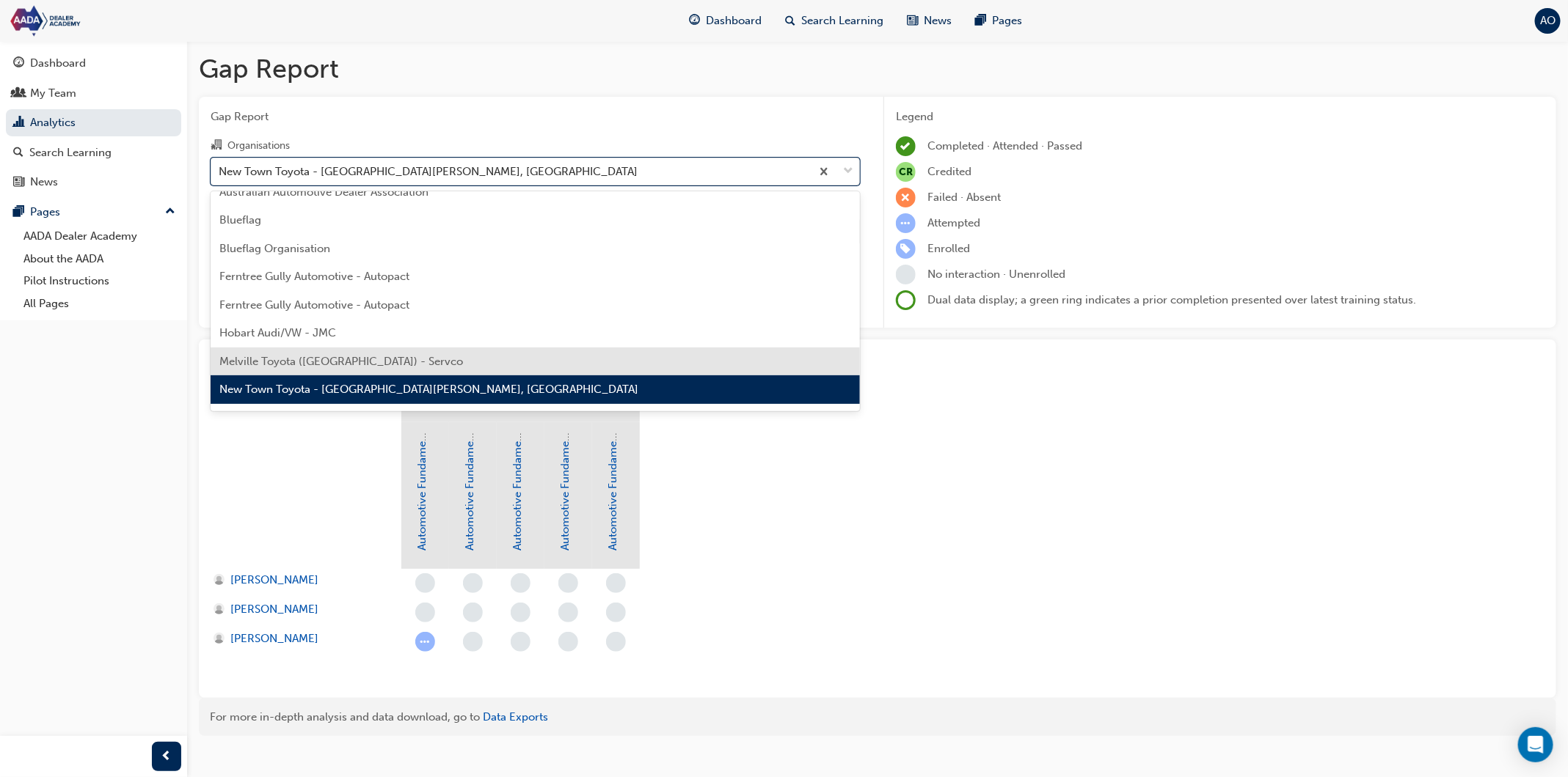
click at [460, 361] on div "Melville Toyota ([GEOGRAPHIC_DATA]) - Servco" at bounding box center [535, 361] width 649 height 28
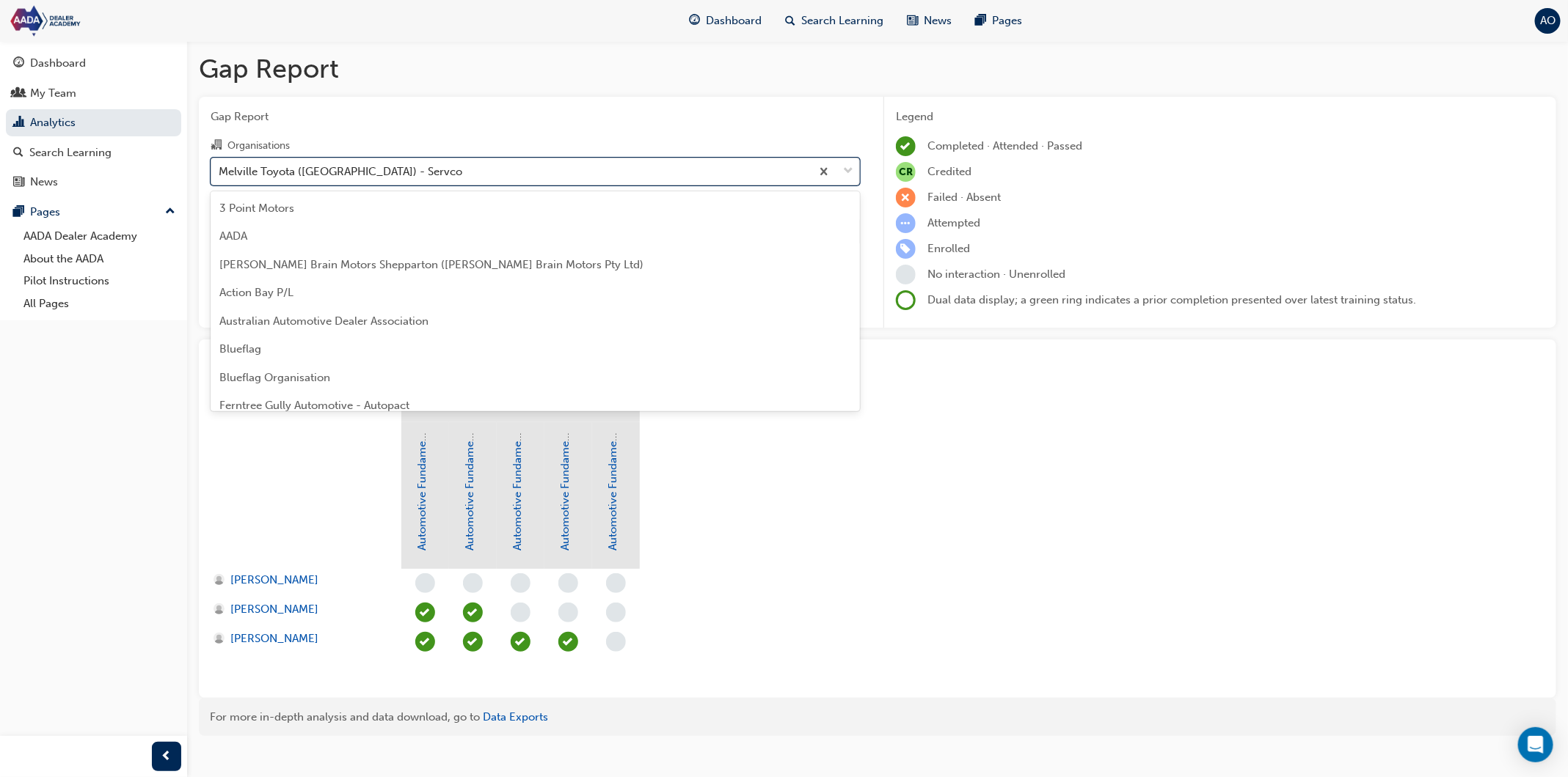
click at [497, 176] on div "Melville Toyota ([GEOGRAPHIC_DATA]) - Servco" at bounding box center [511, 171] width 600 height 25
click at [220, 176] on input "Organisations option Melville Toyota ([GEOGRAPHIC_DATA]) - Servco, selected. op…" at bounding box center [219, 170] width 2 height 13
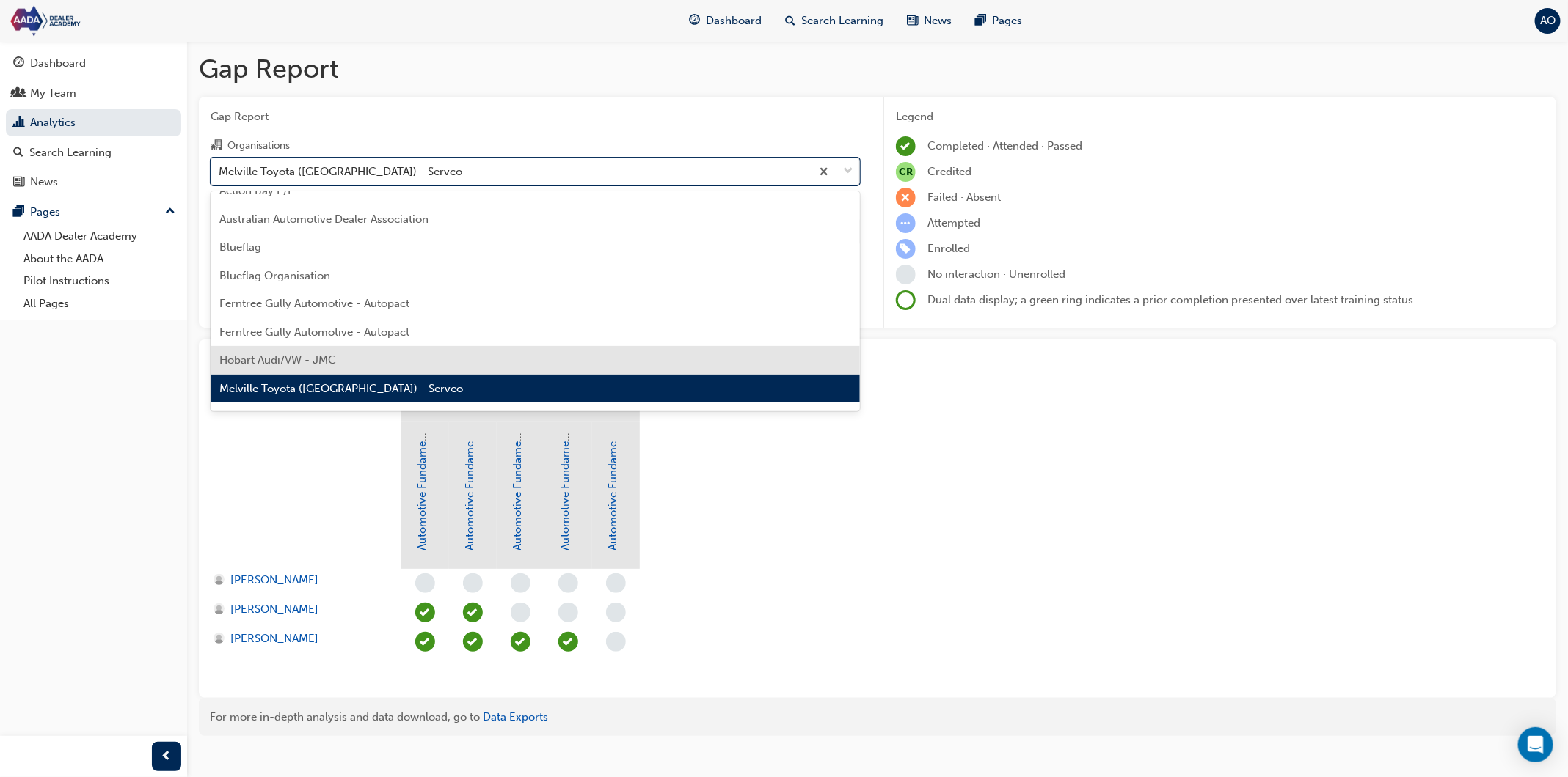
click at [445, 348] on div "Hobart Audi/VW - JMC" at bounding box center [535, 360] width 649 height 28
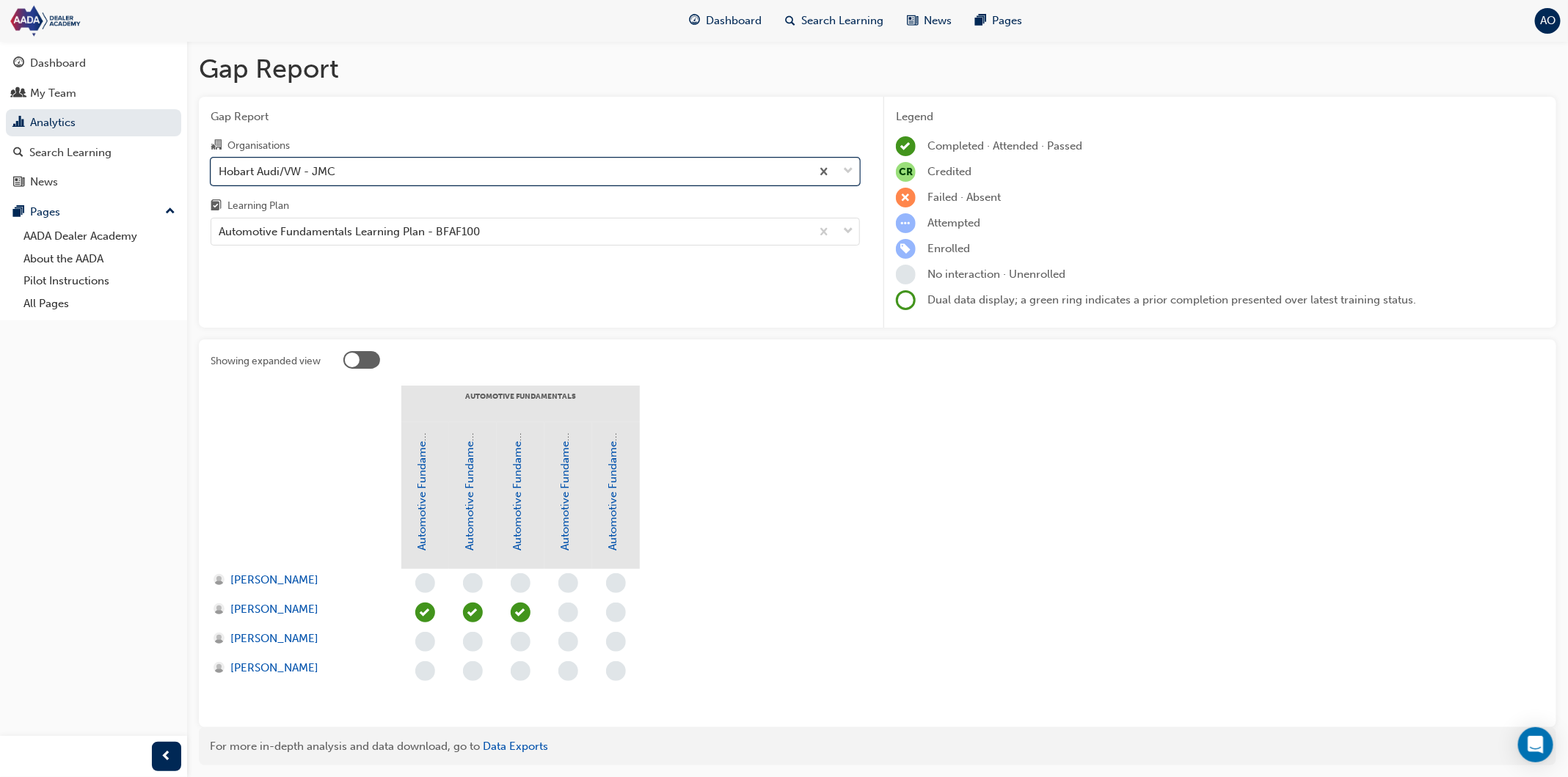
click at [443, 169] on div "Hobart Audi/VW - JMC" at bounding box center [511, 171] width 600 height 25
click at [220, 169] on input "Organisations option Hobart Audi/VW - JMC, selected. 0 results available. Selec…" at bounding box center [219, 170] width 2 height 13
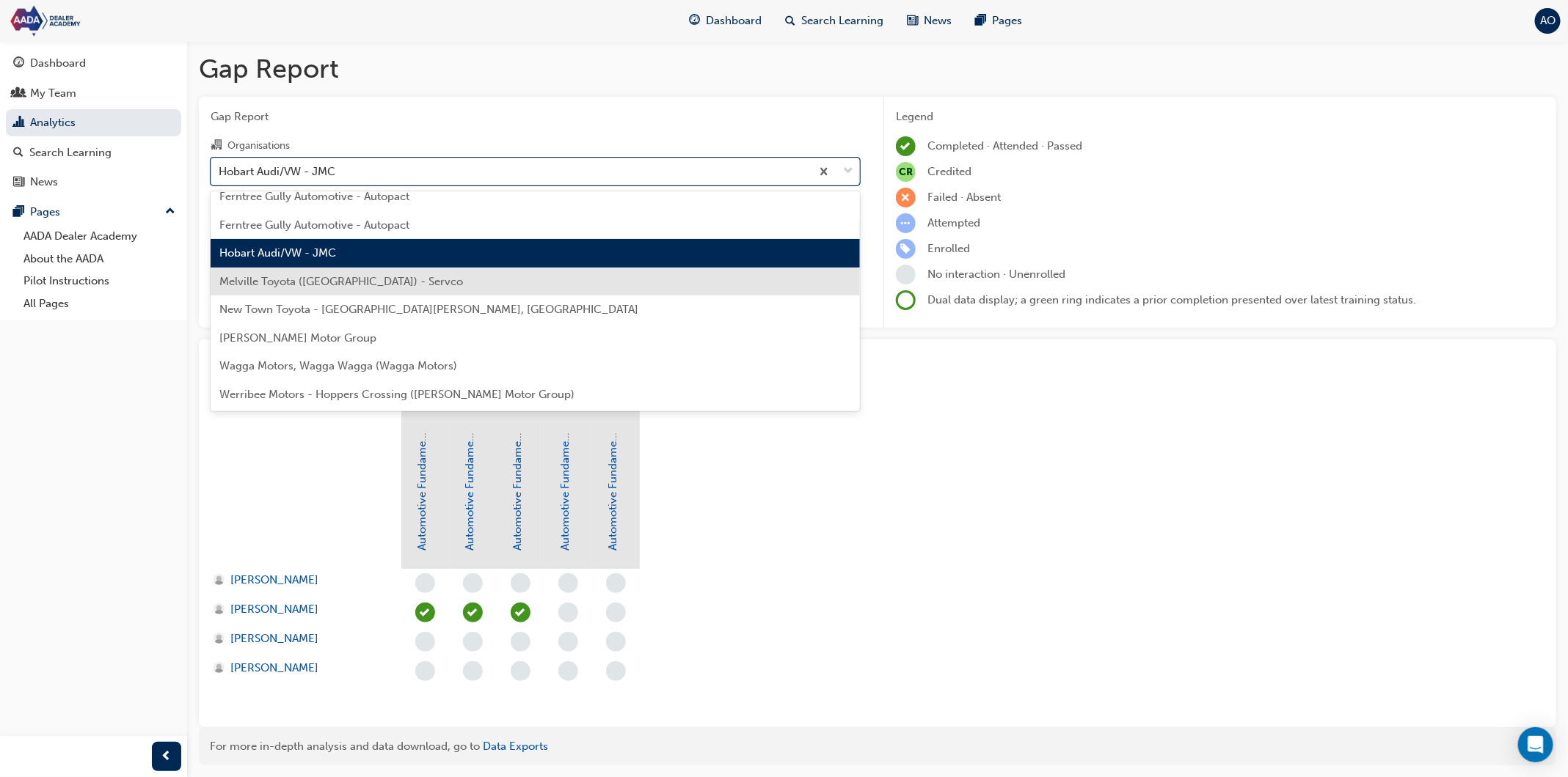
scroll to position [209, 0]
click at [412, 284] on div "Melville Toyota ([GEOGRAPHIC_DATA]) - Servco" at bounding box center [535, 281] width 649 height 28
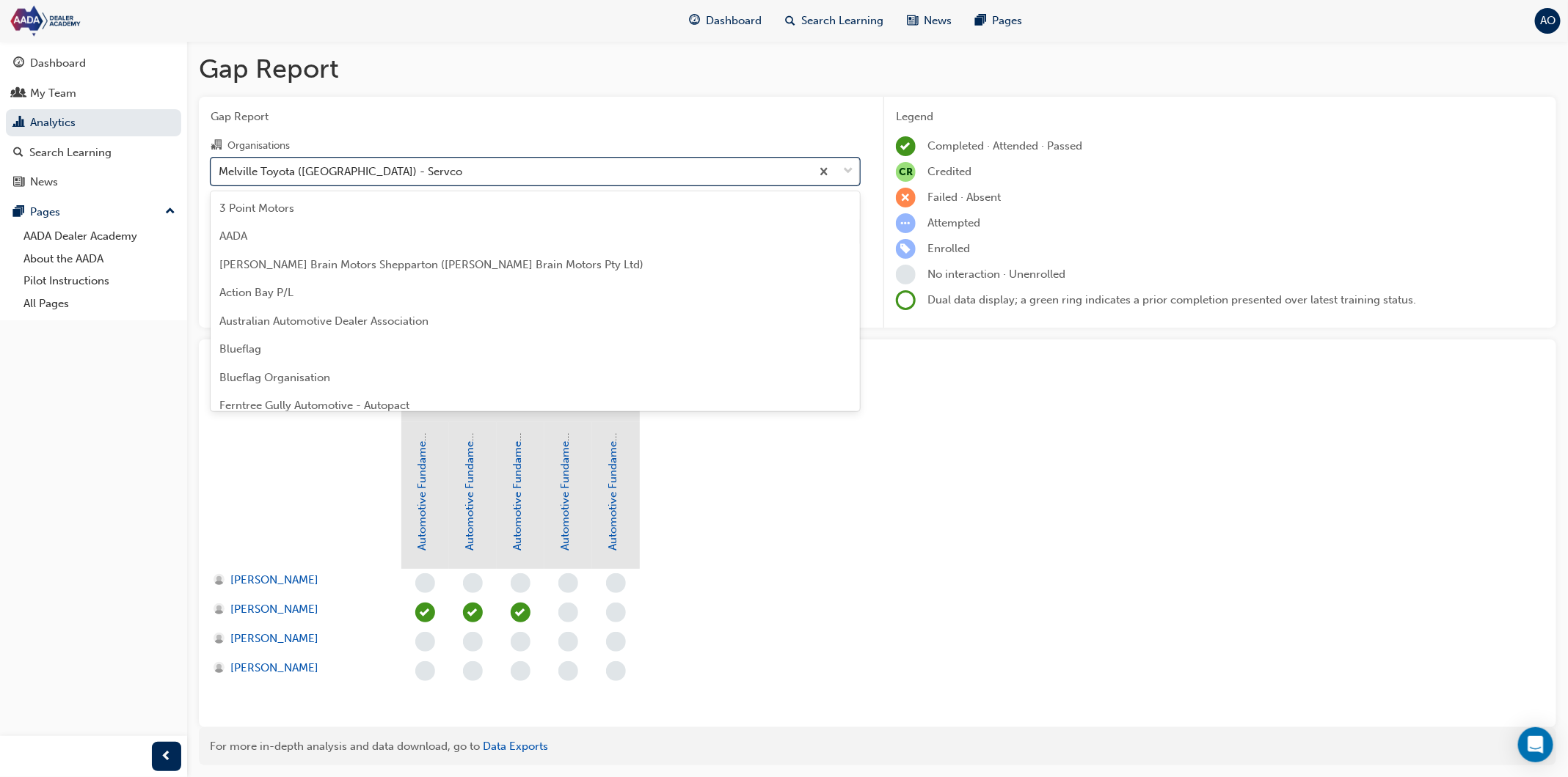
click at [414, 158] on div "Melville Toyota ([GEOGRAPHIC_DATA]) - Servco" at bounding box center [535, 172] width 649 height 28
click at [220, 164] on input "Organisations option Melville Toyota ([GEOGRAPHIC_DATA]) - Servco, selected. op…" at bounding box center [219, 170] width 2 height 13
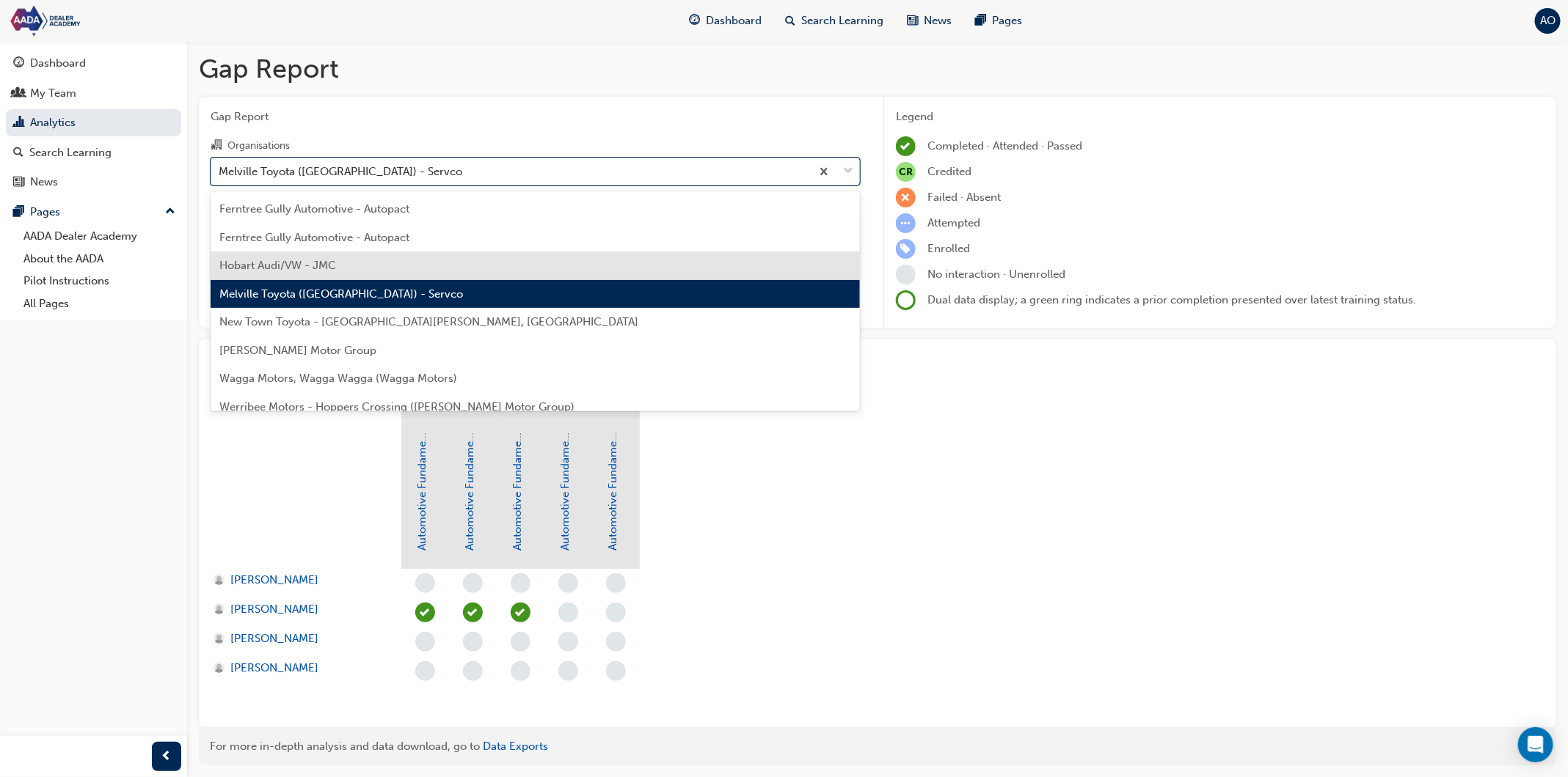
scroll to position [209, 0]
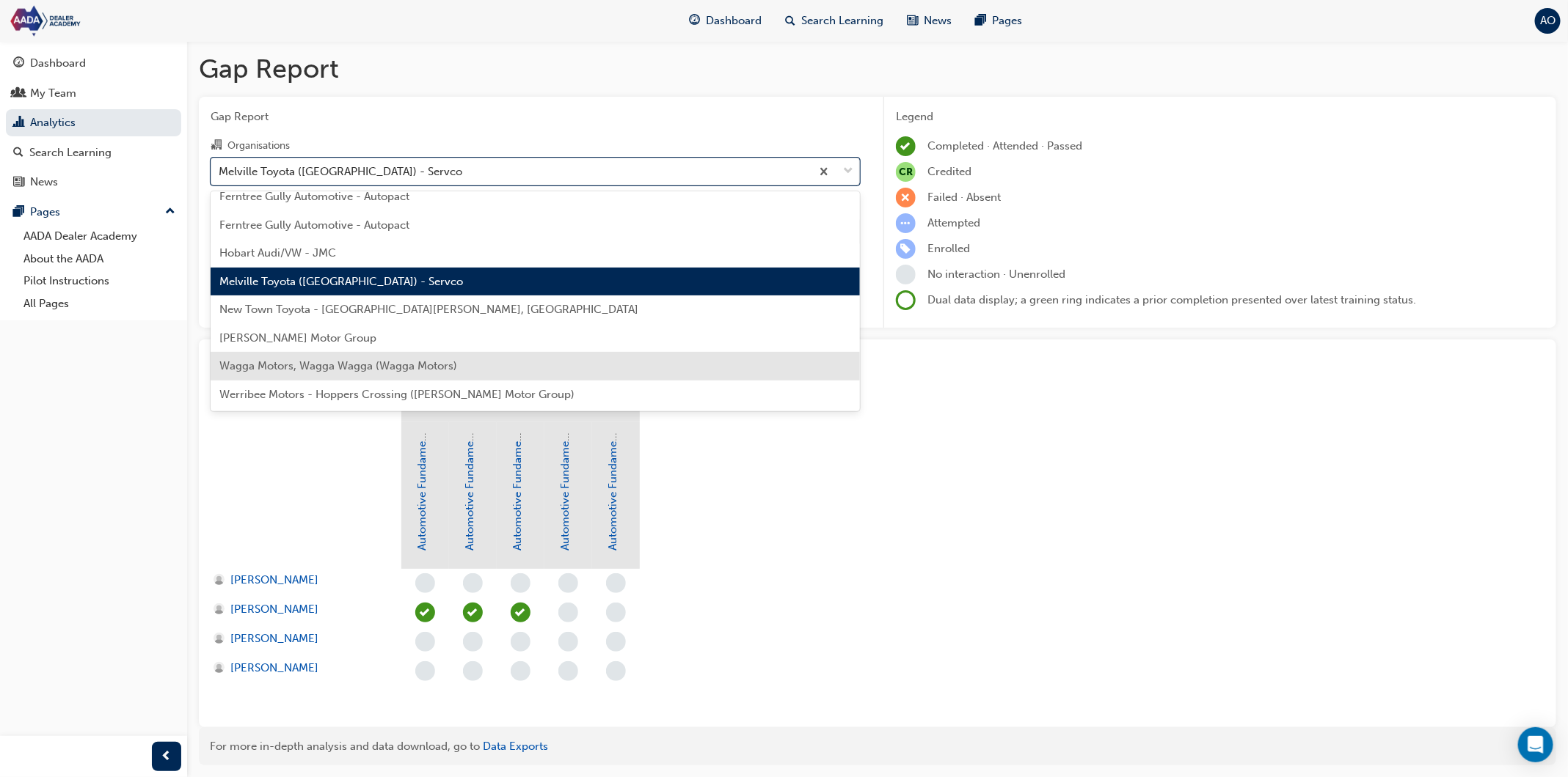
click at [392, 369] on span "Wagga Motors, Wagga Wagga (Wagga Motors)" at bounding box center [338, 366] width 238 height 14
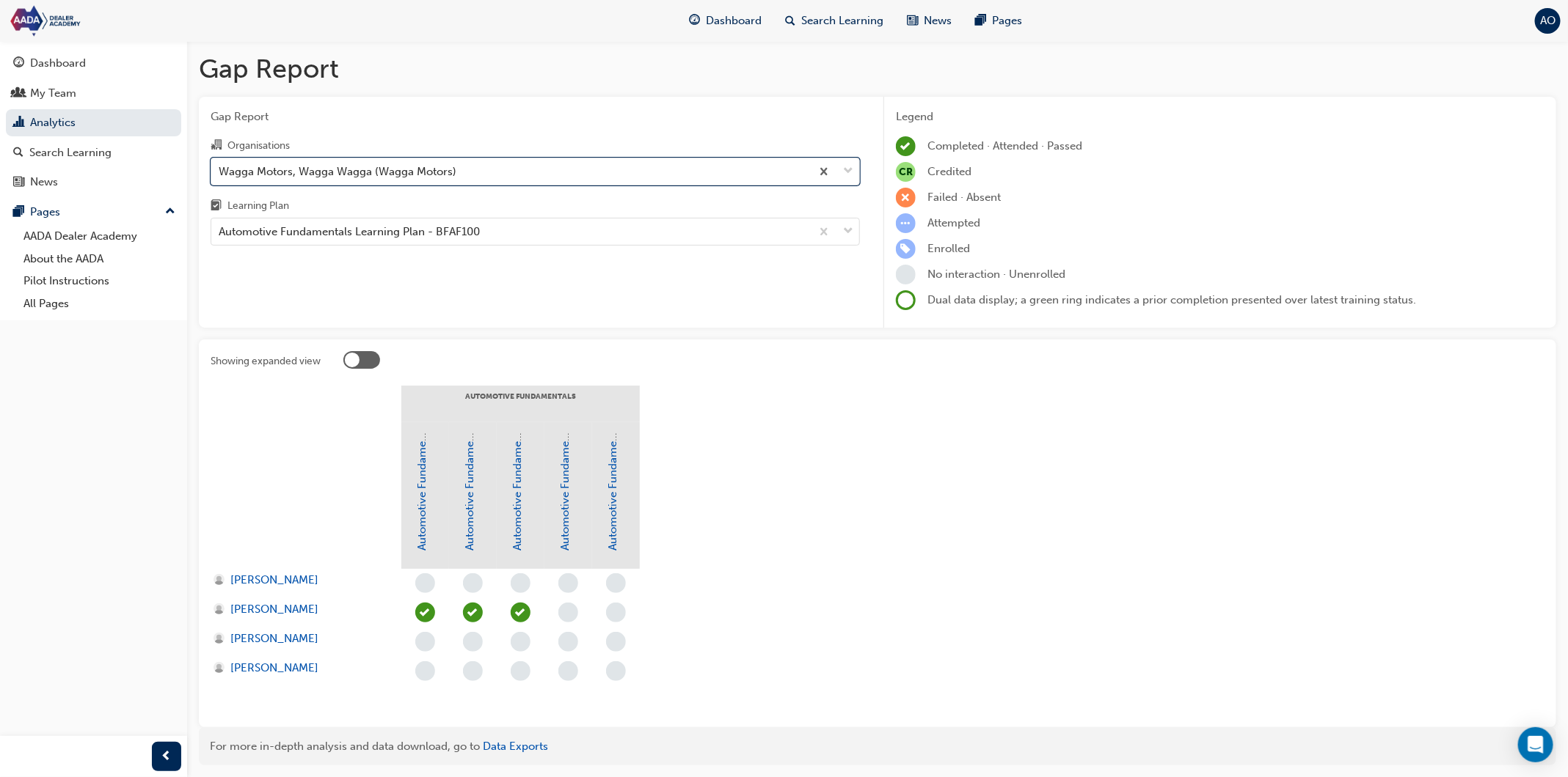
click at [412, 299] on div "Gap Report Organisations option Wagga Motors, Wagga Wagga (Wagga Motors), selec…" at bounding box center [535, 212] width 672 height 232
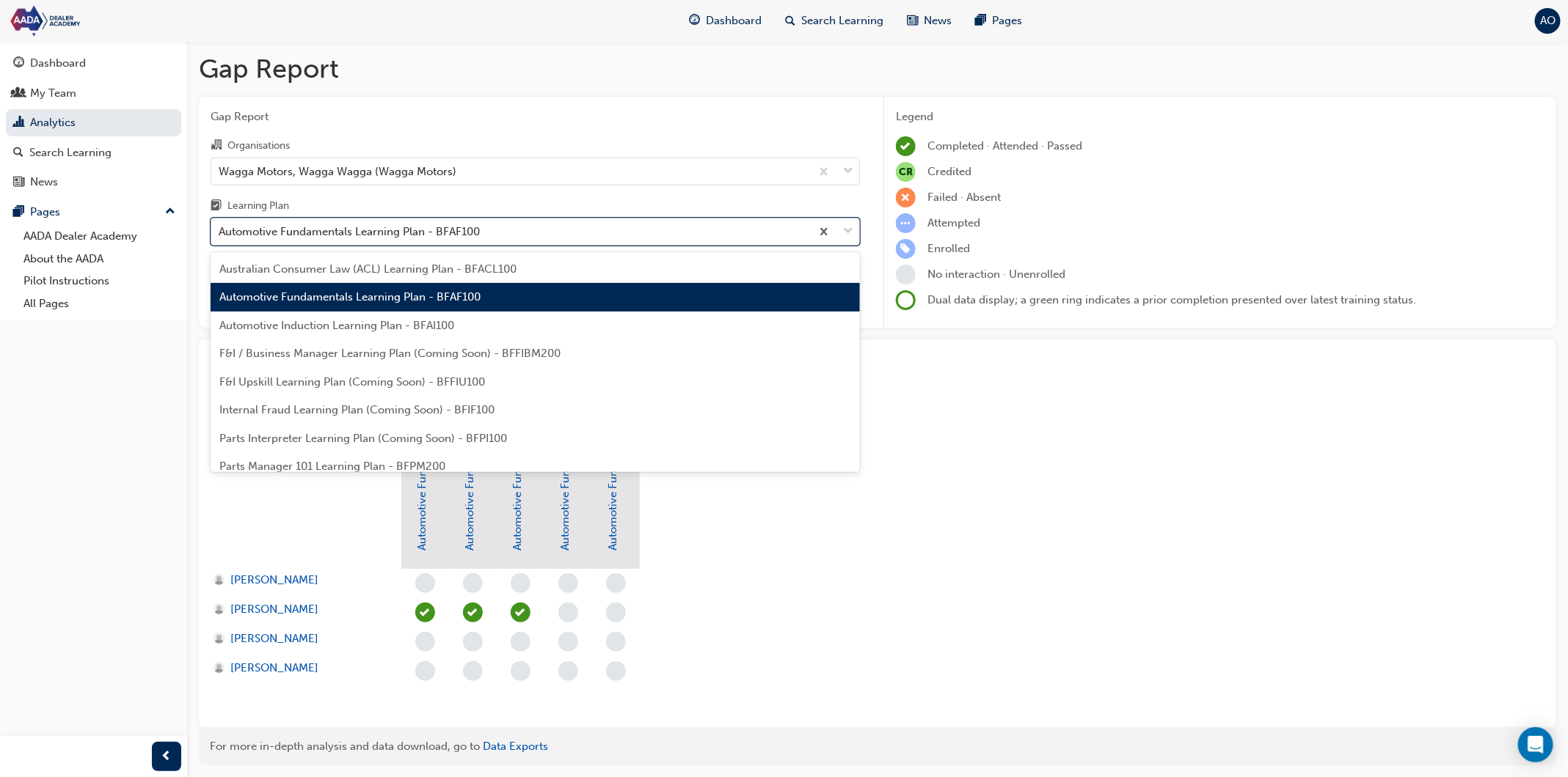
click at [429, 245] on div "Automotive Fundamentals Learning Plan - BFAF100" at bounding box center [535, 232] width 649 height 28
click at [220, 238] on input "Learning Plan option Automotive Fundamentals Learning Plan - BFAF100, selected.…" at bounding box center [219, 231] width 2 height 13
click at [408, 302] on span "Automotive Fundamentals Learning Plan - BFAF100" at bounding box center [349, 297] width 261 height 14
